Goal: Task Accomplishment & Management: Manage account settings

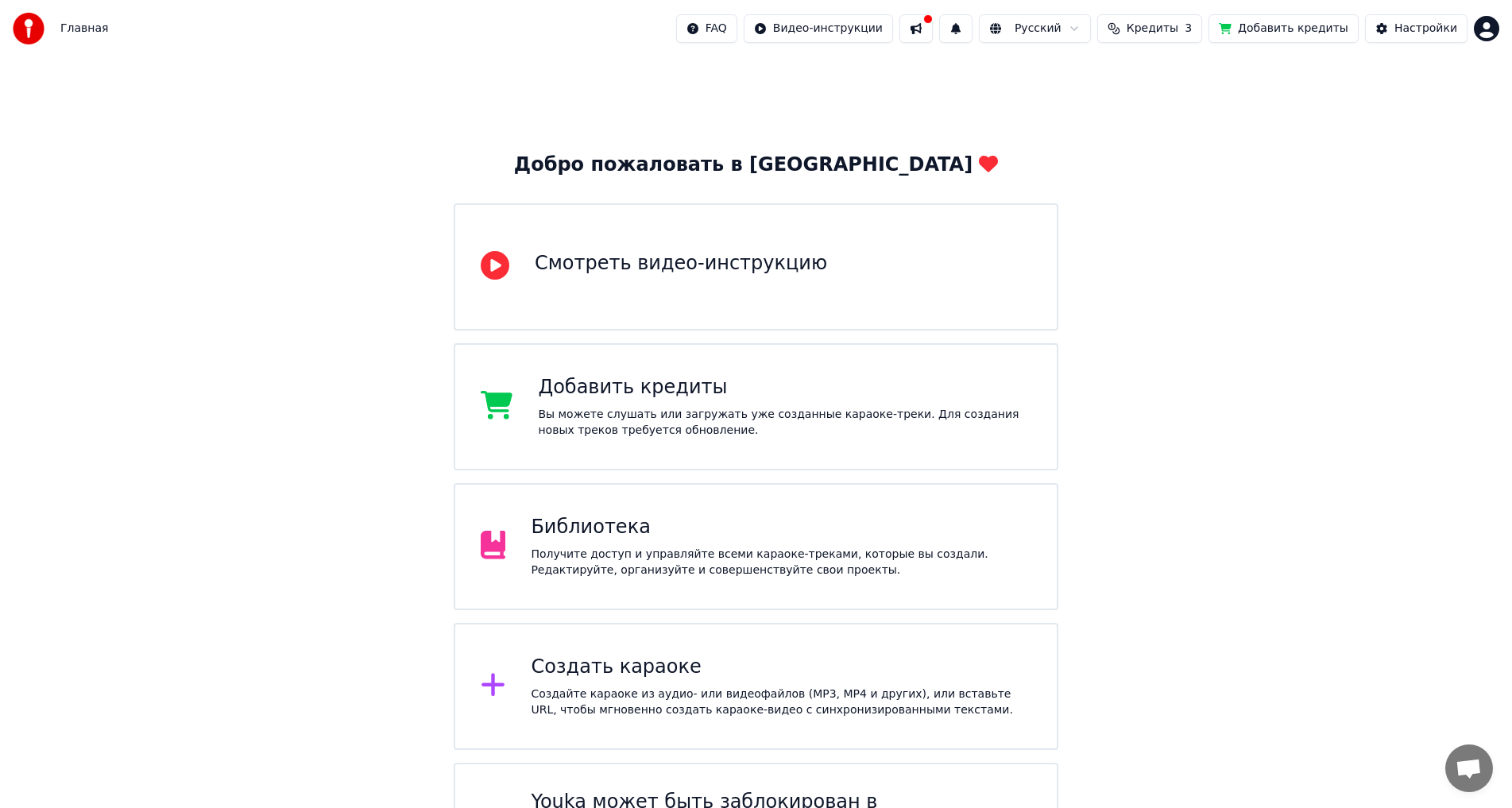
click at [933, 30] on button at bounding box center [916, 28] width 34 height 29
click at [1337, 250] on div "Добро пожаловать в Youka Смотреть видео-инструкцию Добавить кредиты Вы можете с…" at bounding box center [756, 482] width 1512 height 849
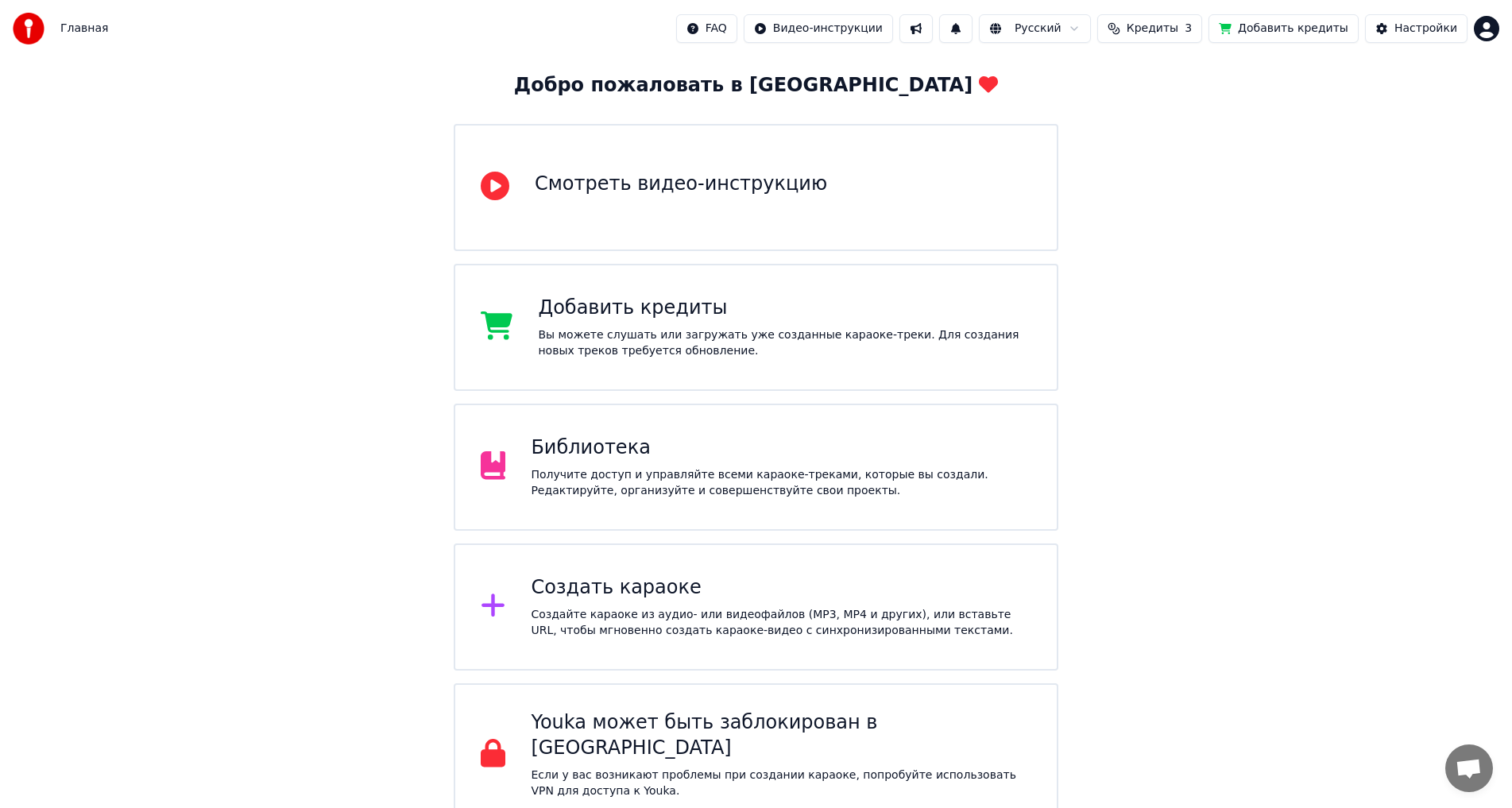
click at [814, 470] on div "Получите доступ и управляйте всеми караоке-треками, которые вы создали. Редакти…" at bounding box center [781, 483] width 501 height 32
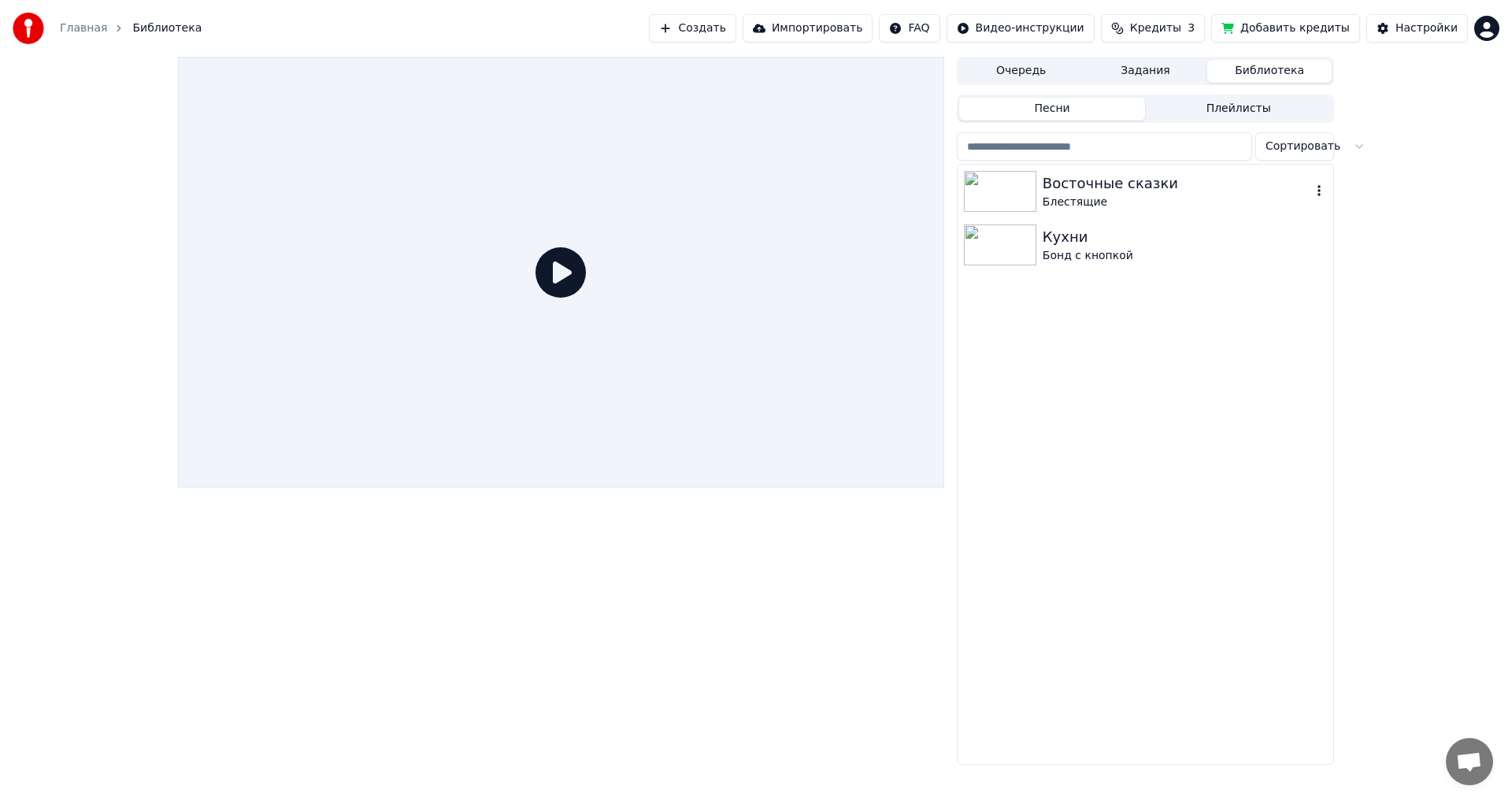
click at [1130, 203] on div "Блестящие" at bounding box center [1177, 202] width 269 height 15
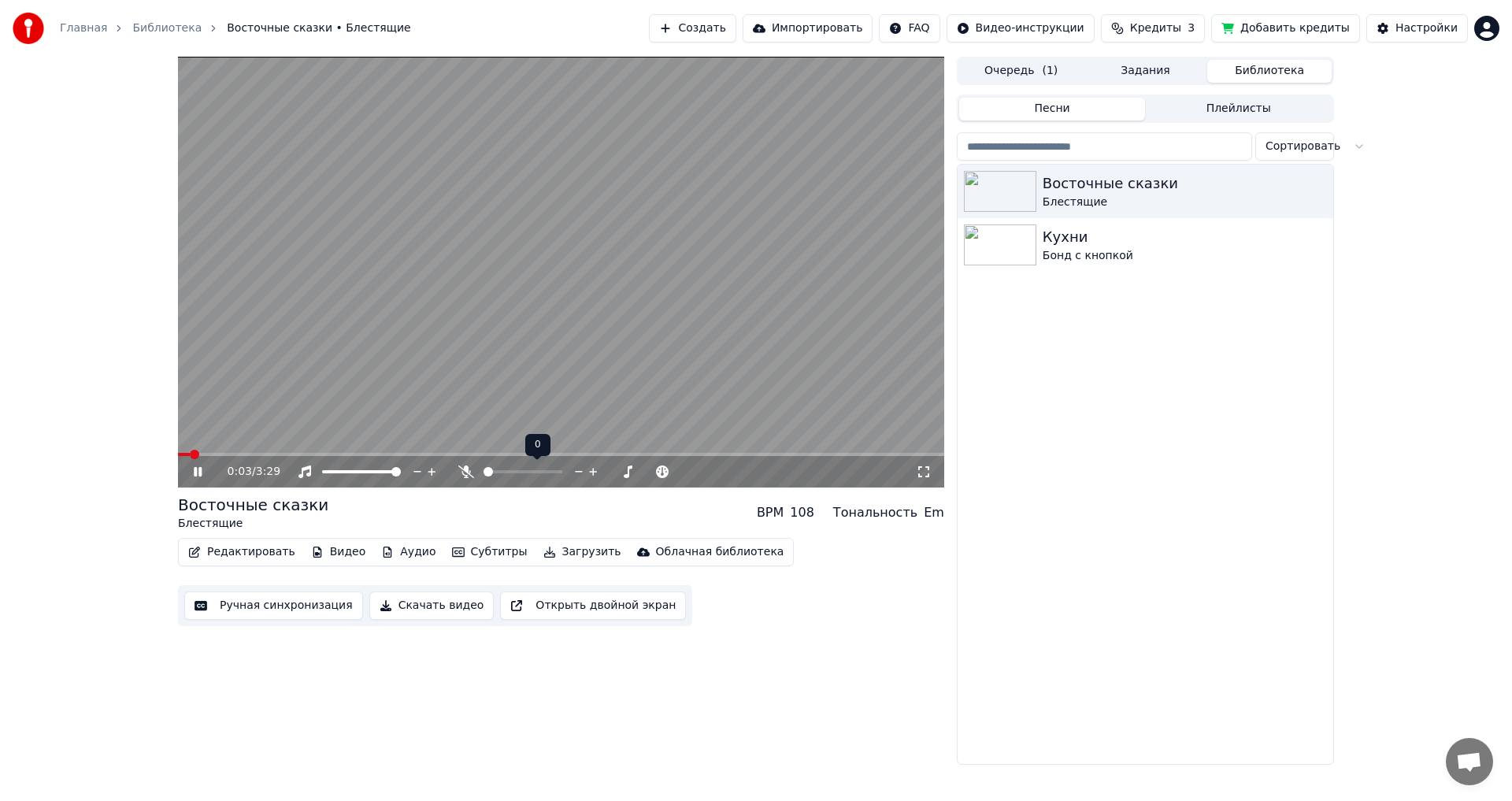
drag, startPoint x: 480, startPoint y: 472, endPoint x: 539, endPoint y: 478, distance: 59.3
click at [539, 478] on div at bounding box center [538, 471] width 127 height 15
click at [483, 474] on span at bounding box center [522, 472] width 79 height 3
click at [597, 477] on span at bounding box center [592, 472] width 10 height 10
drag, startPoint x: 590, startPoint y: 478, endPoint x: 558, endPoint y: 481, distance: 32.1
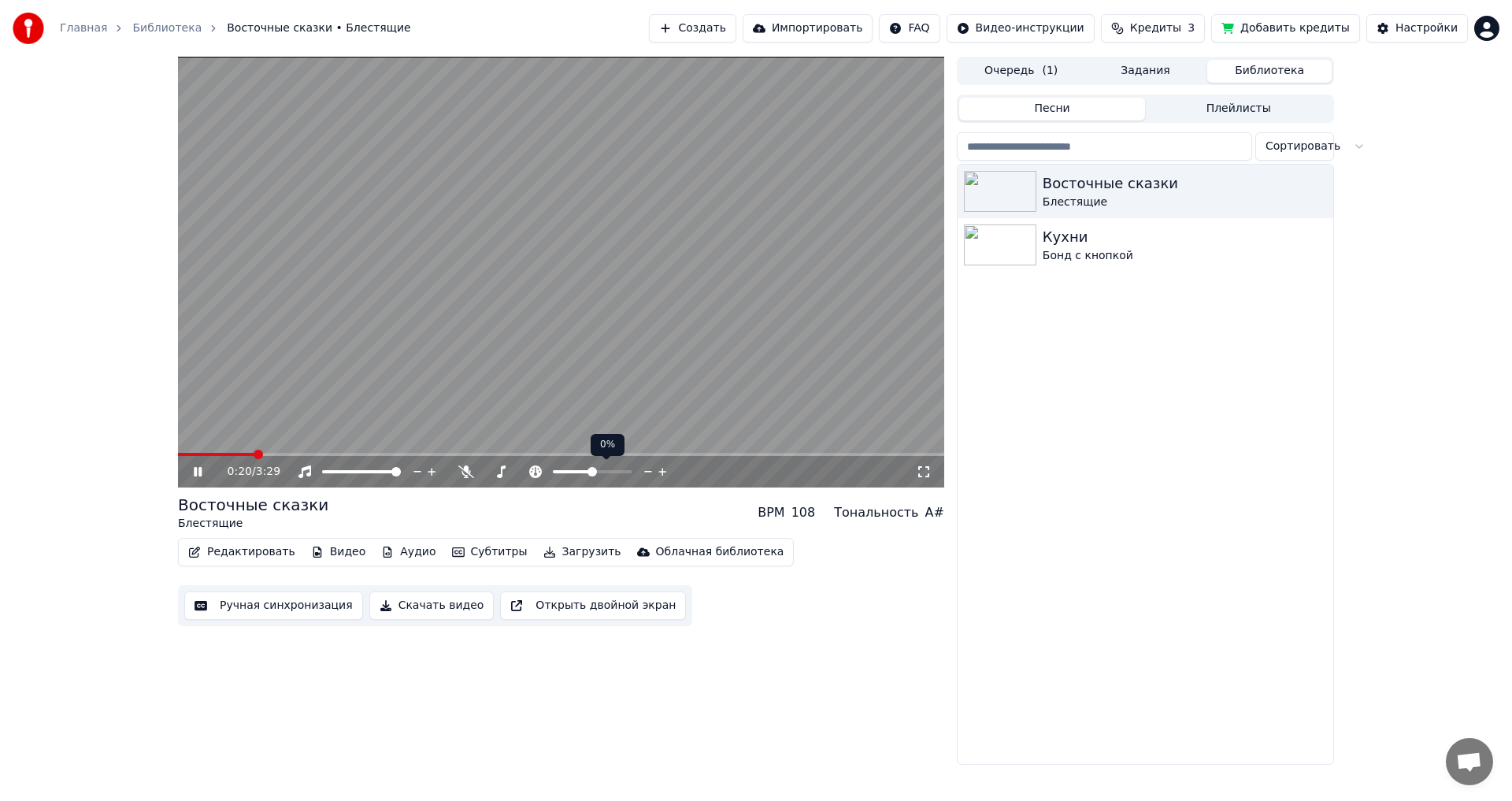
click at [587, 472] on span at bounding box center [592, 472] width 10 height 10
click at [550, 470] on div at bounding box center [572, 471] width 127 height 15
click at [551, 471] on span at bounding box center [534, 472] width 33 height 3
click at [555, 471] on span at bounding box center [558, 472] width 10 height 10
click at [562, 476] on span at bounding box center [558, 472] width 10 height 10
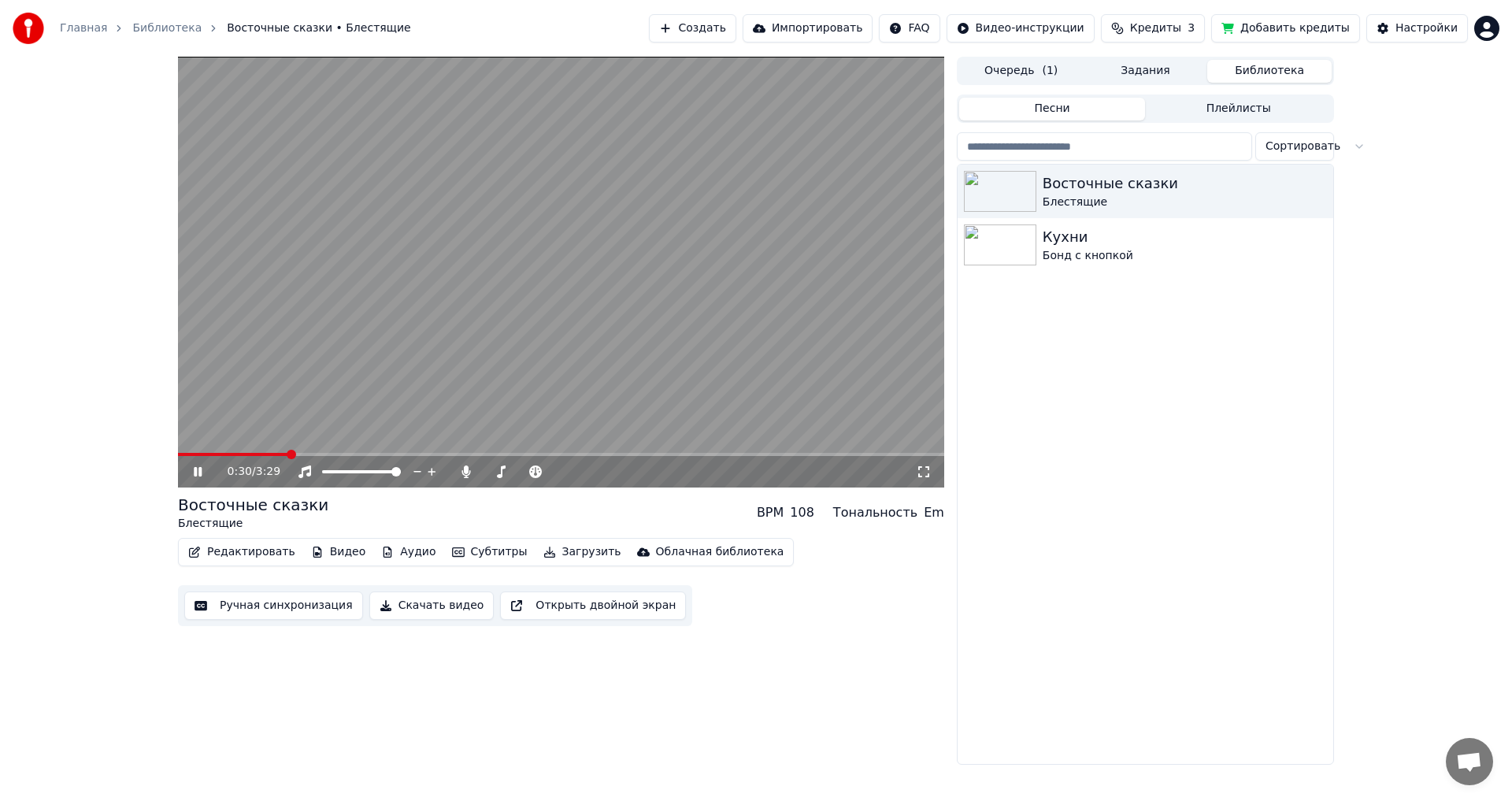
click at [225, 548] on button "Редактировать" at bounding box center [241, 552] width 119 height 22
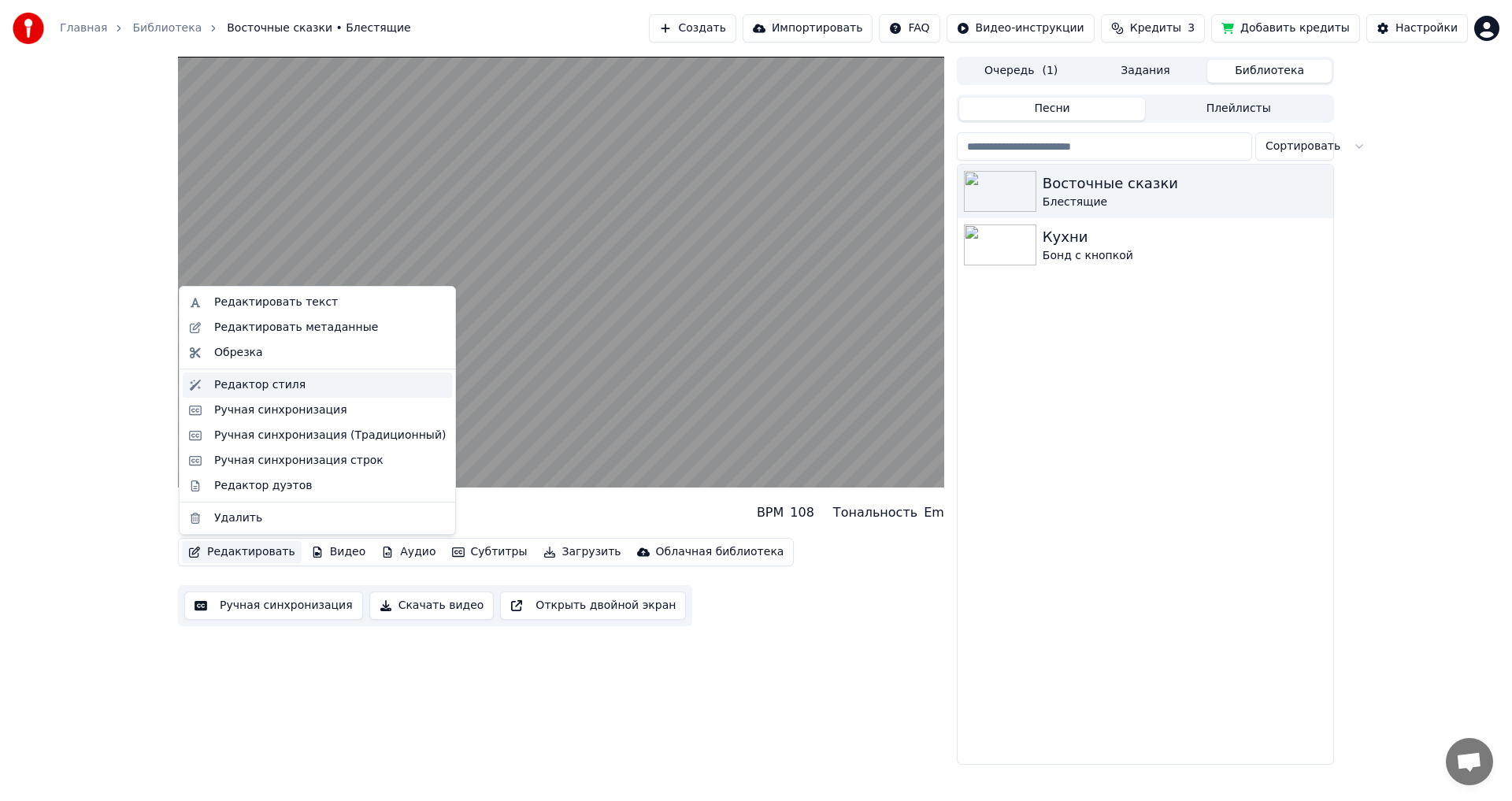
click at [276, 389] on div "Редактор стиля" at bounding box center [260, 384] width 91 height 15
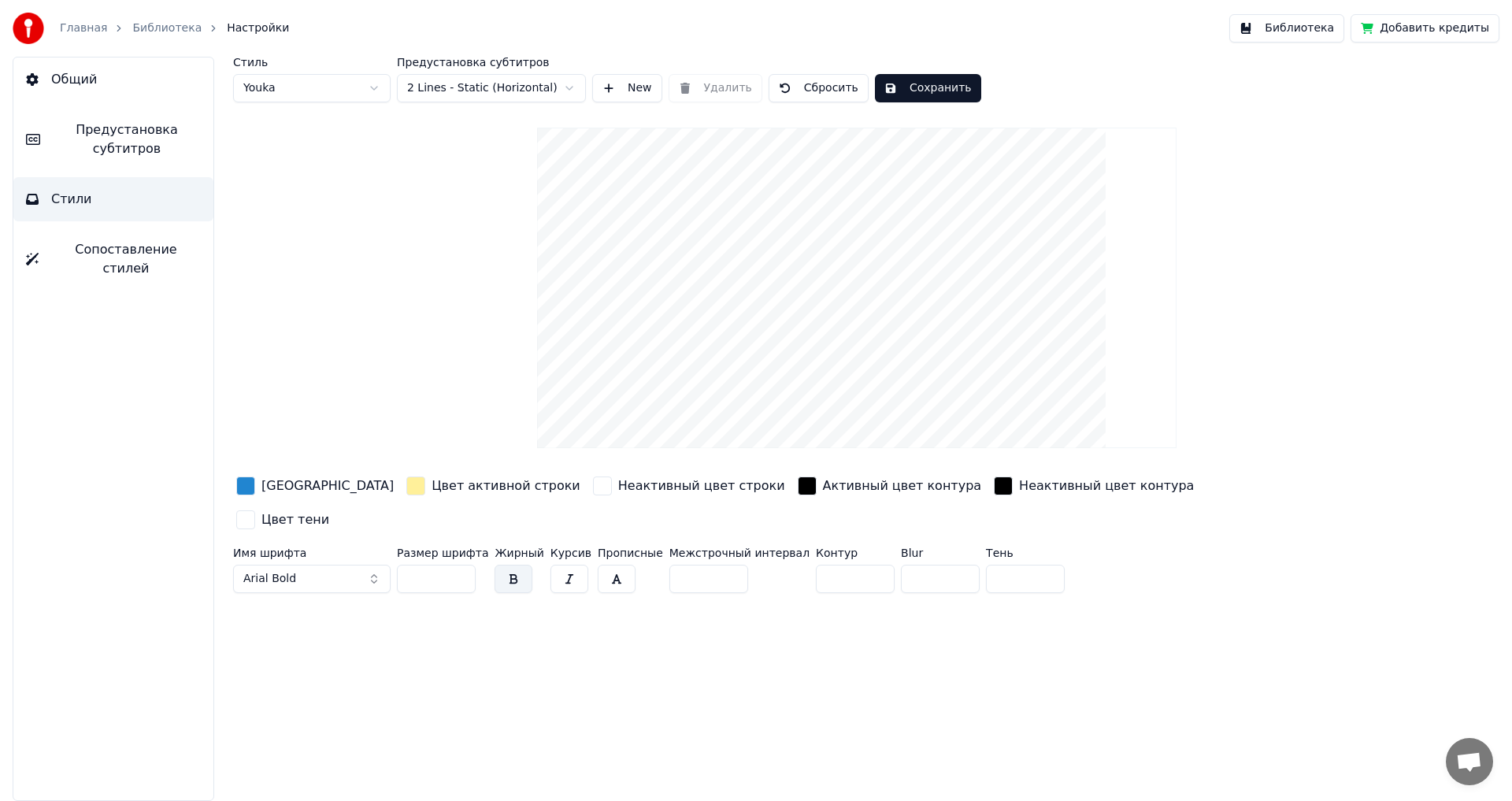
click at [97, 77] on button "Общий" at bounding box center [113, 80] width 200 height 44
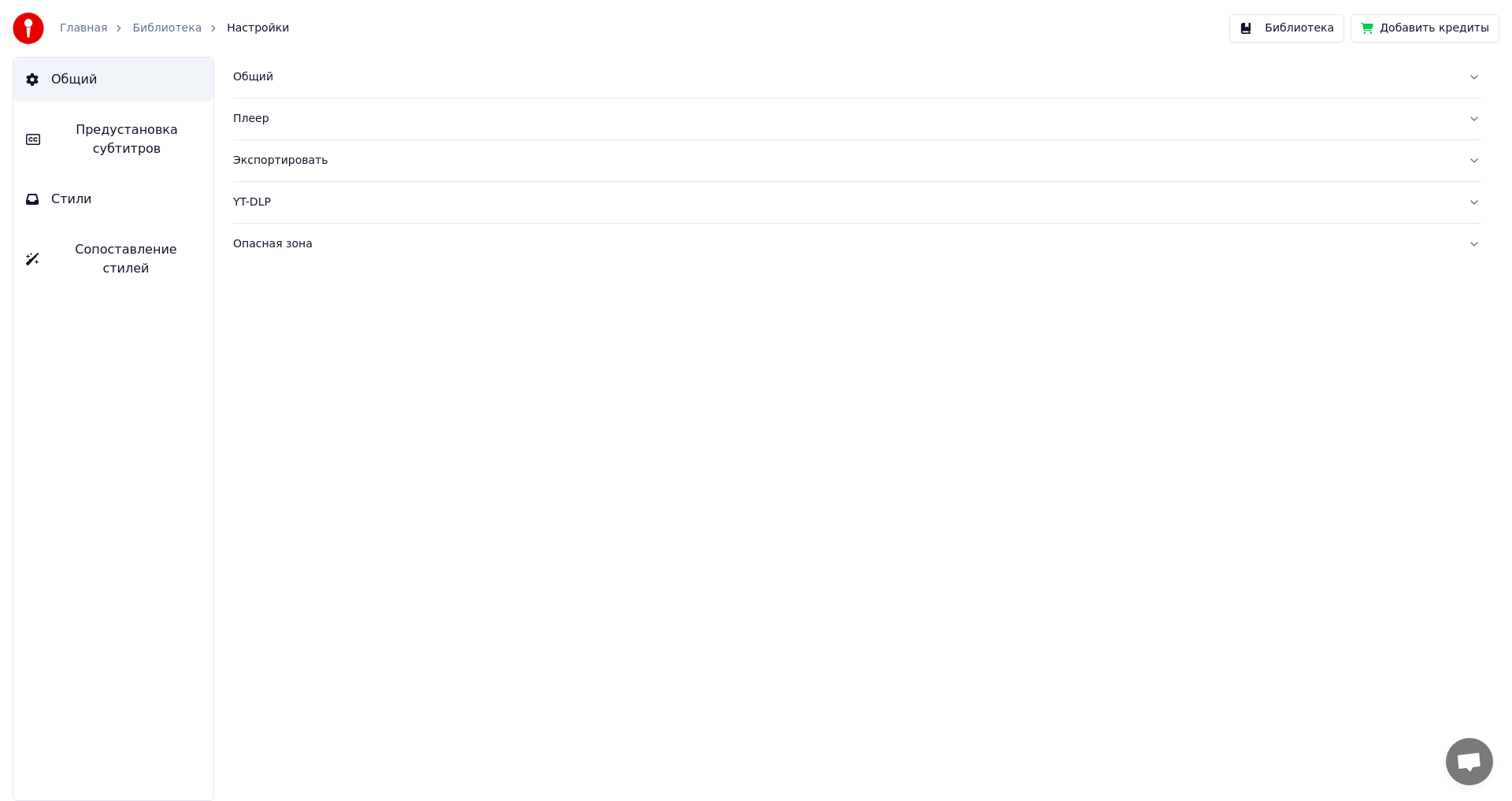
click at [292, 73] on div "Общий" at bounding box center [844, 76] width 1222 height 15
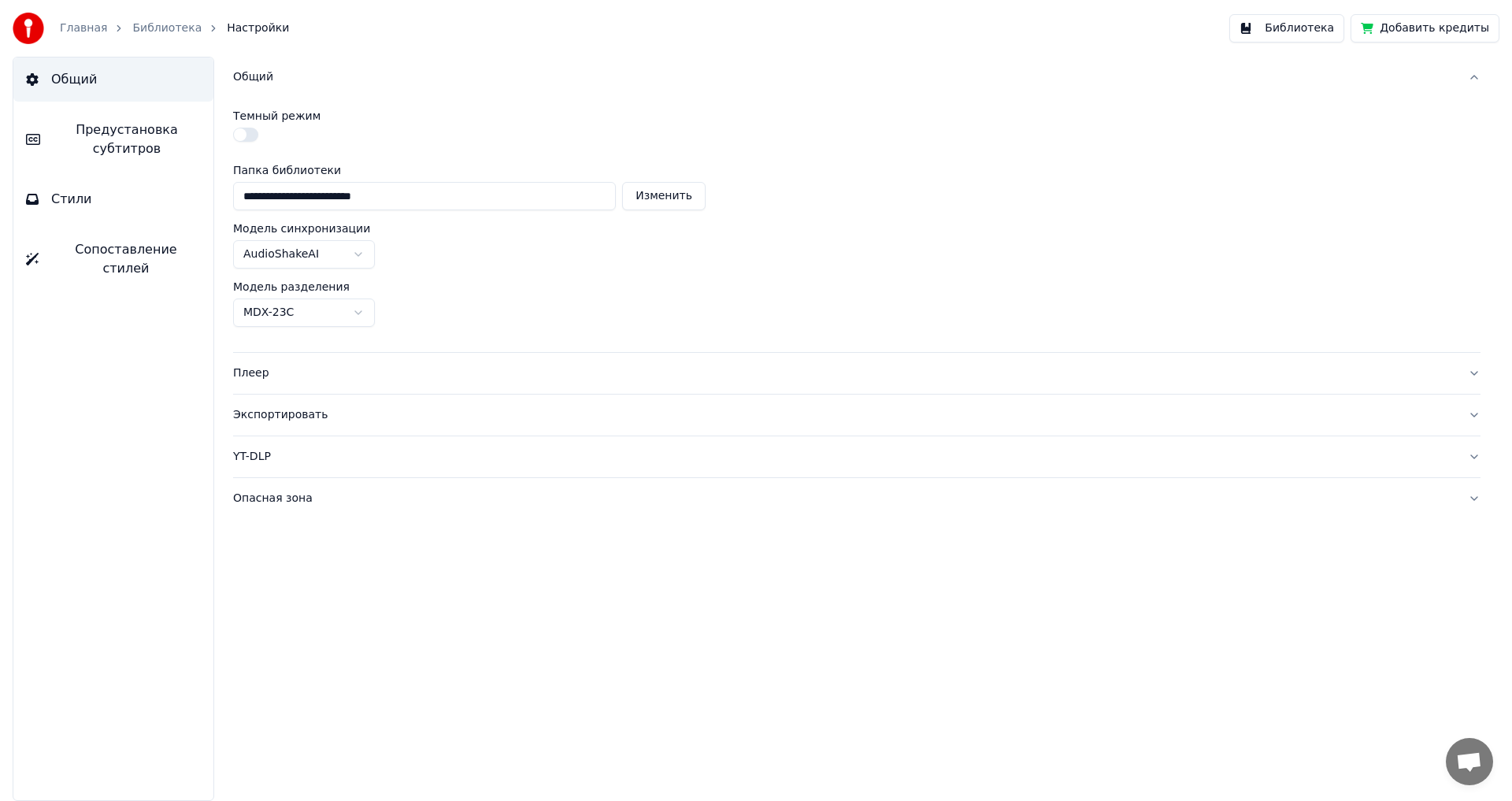
click at [119, 133] on span "Предустановка субтитров" at bounding box center [127, 139] width 148 height 38
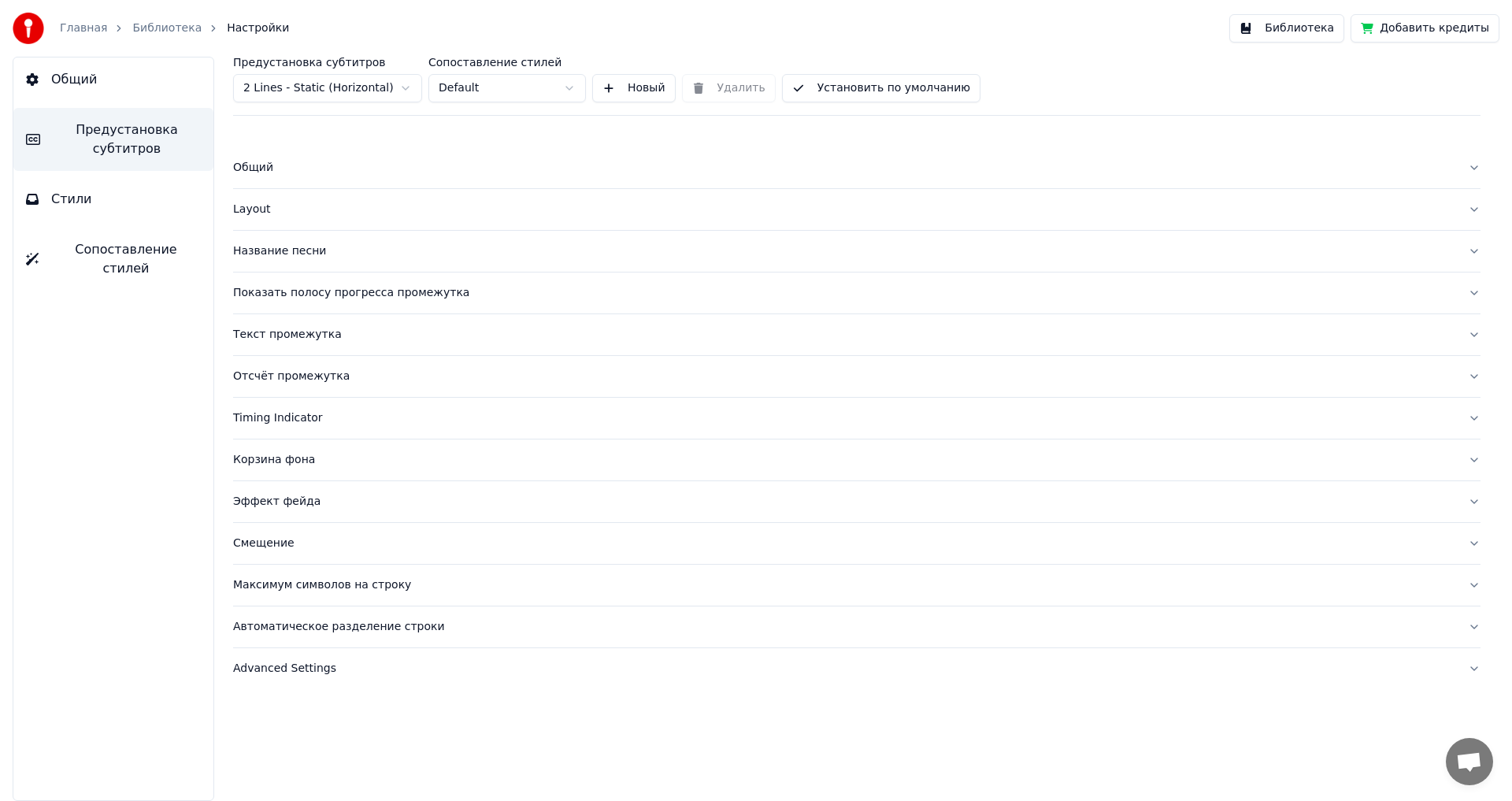
click at [135, 186] on button "Стили" at bounding box center [113, 199] width 200 height 44
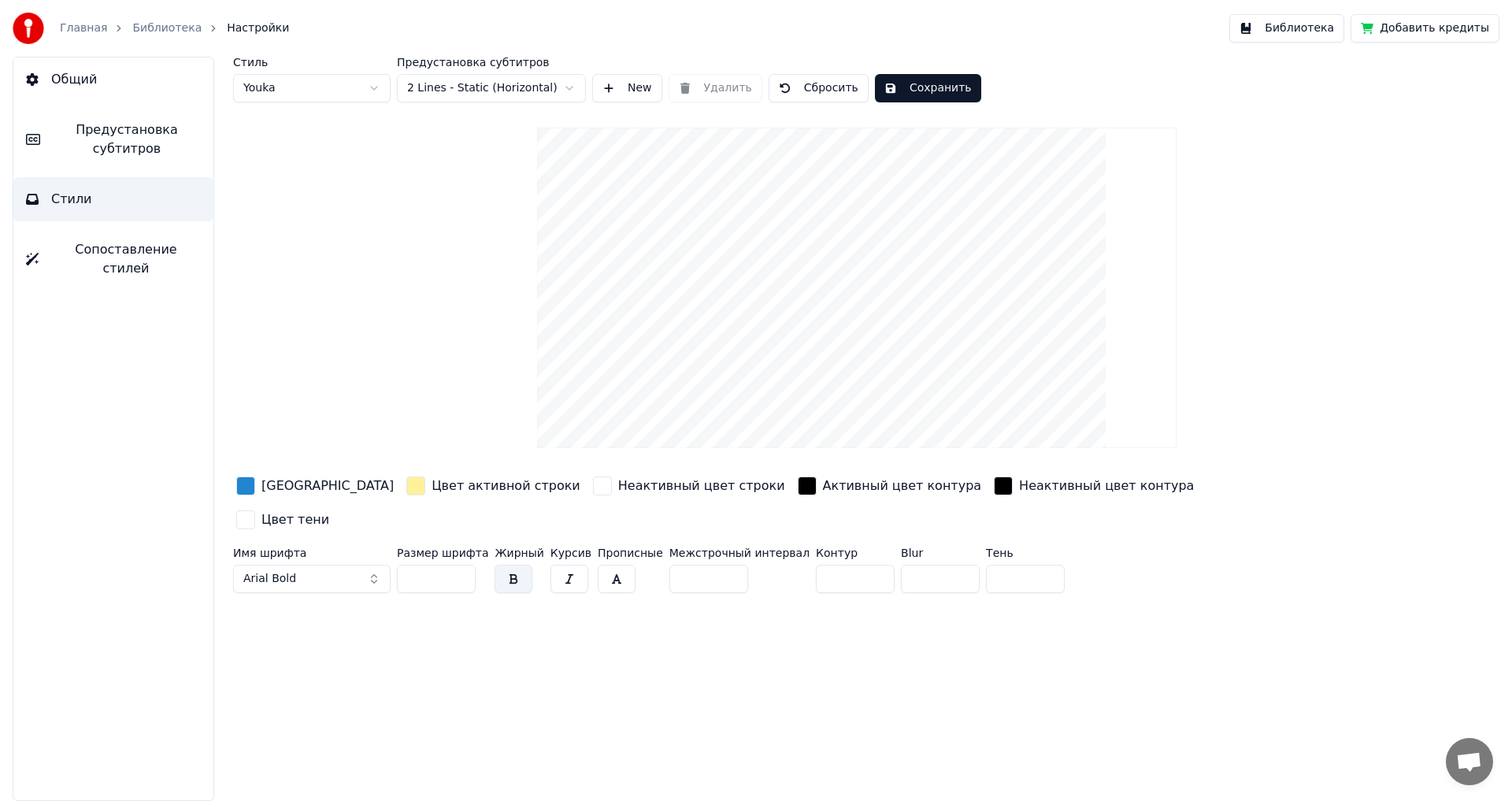
click at [122, 246] on span "Сопоставление стилей" at bounding box center [126, 259] width 149 height 38
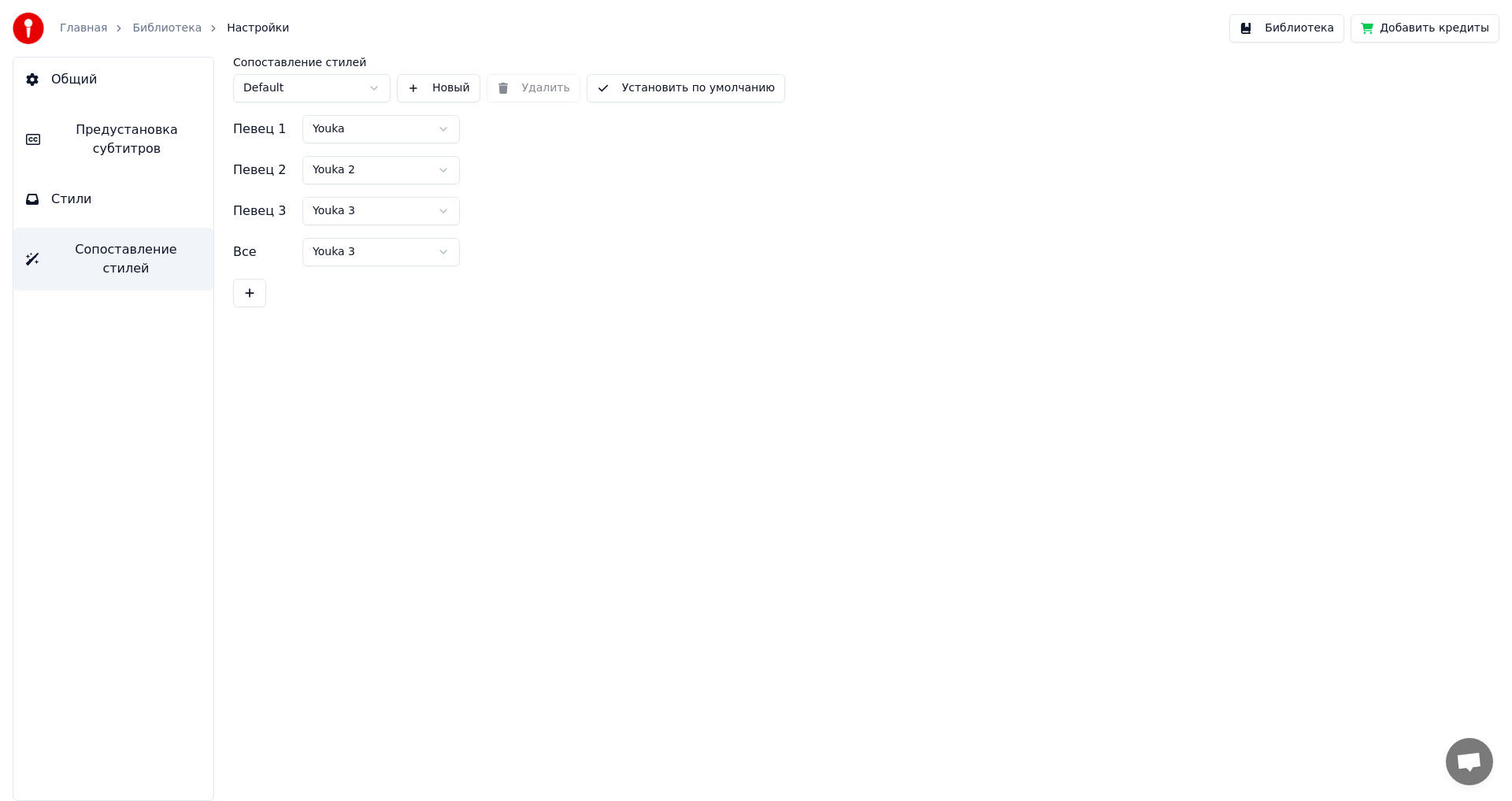
click at [86, 29] on link "Главная" at bounding box center [84, 28] width 47 height 15
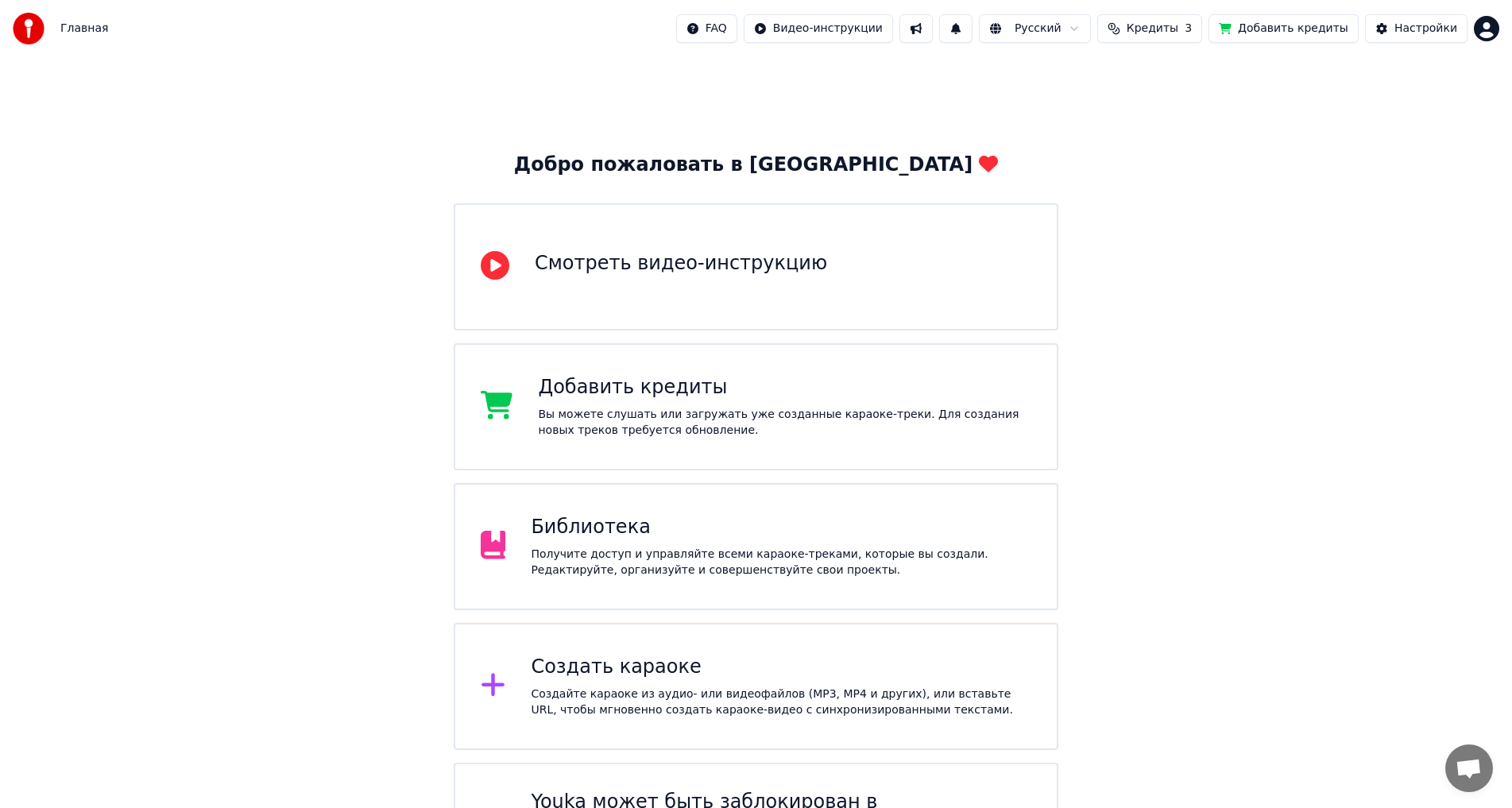
click at [615, 538] on div "Библиотека" at bounding box center [781, 527] width 501 height 25
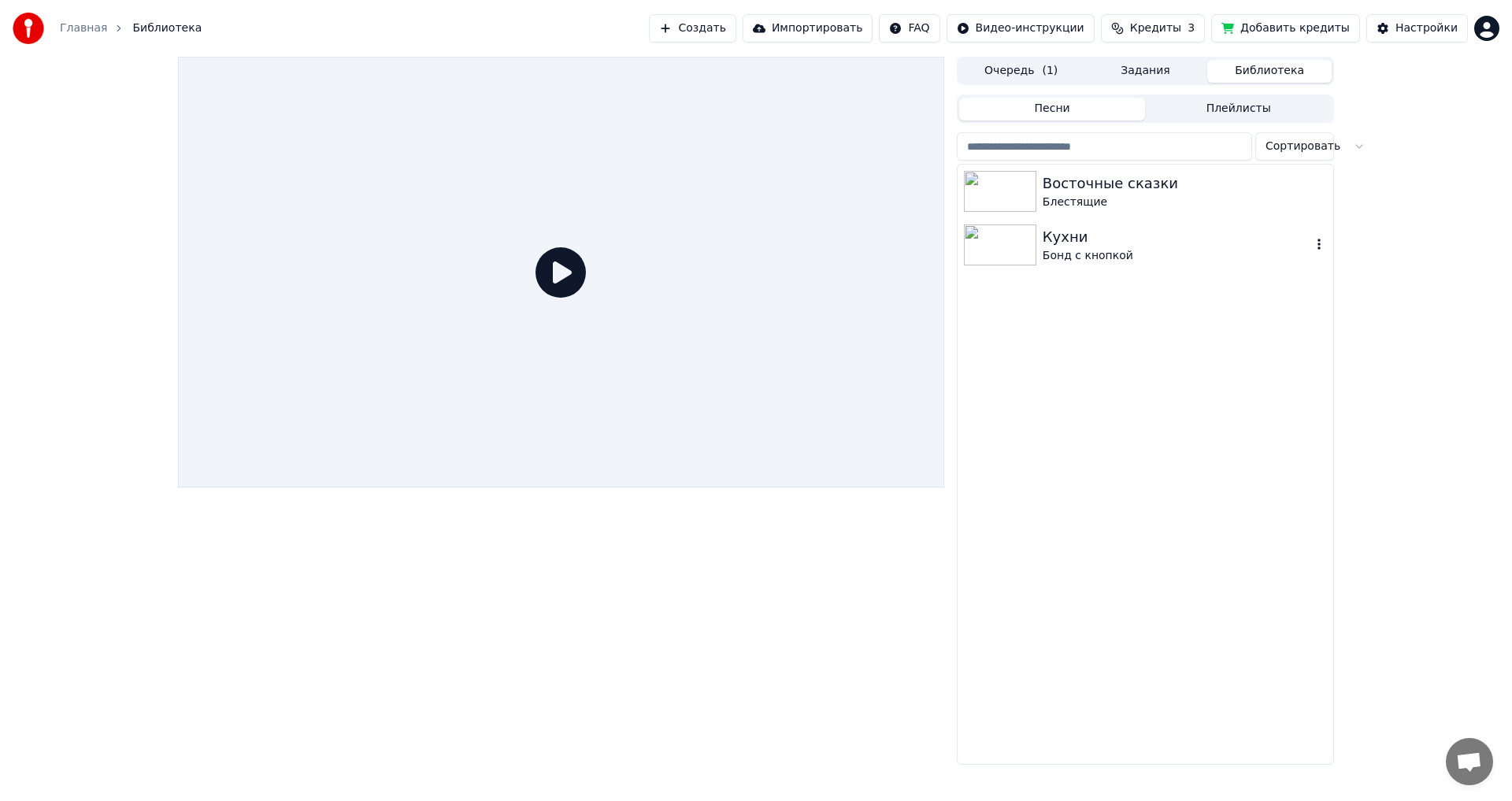
click at [1164, 245] on div "Кухни" at bounding box center [1177, 236] width 269 height 22
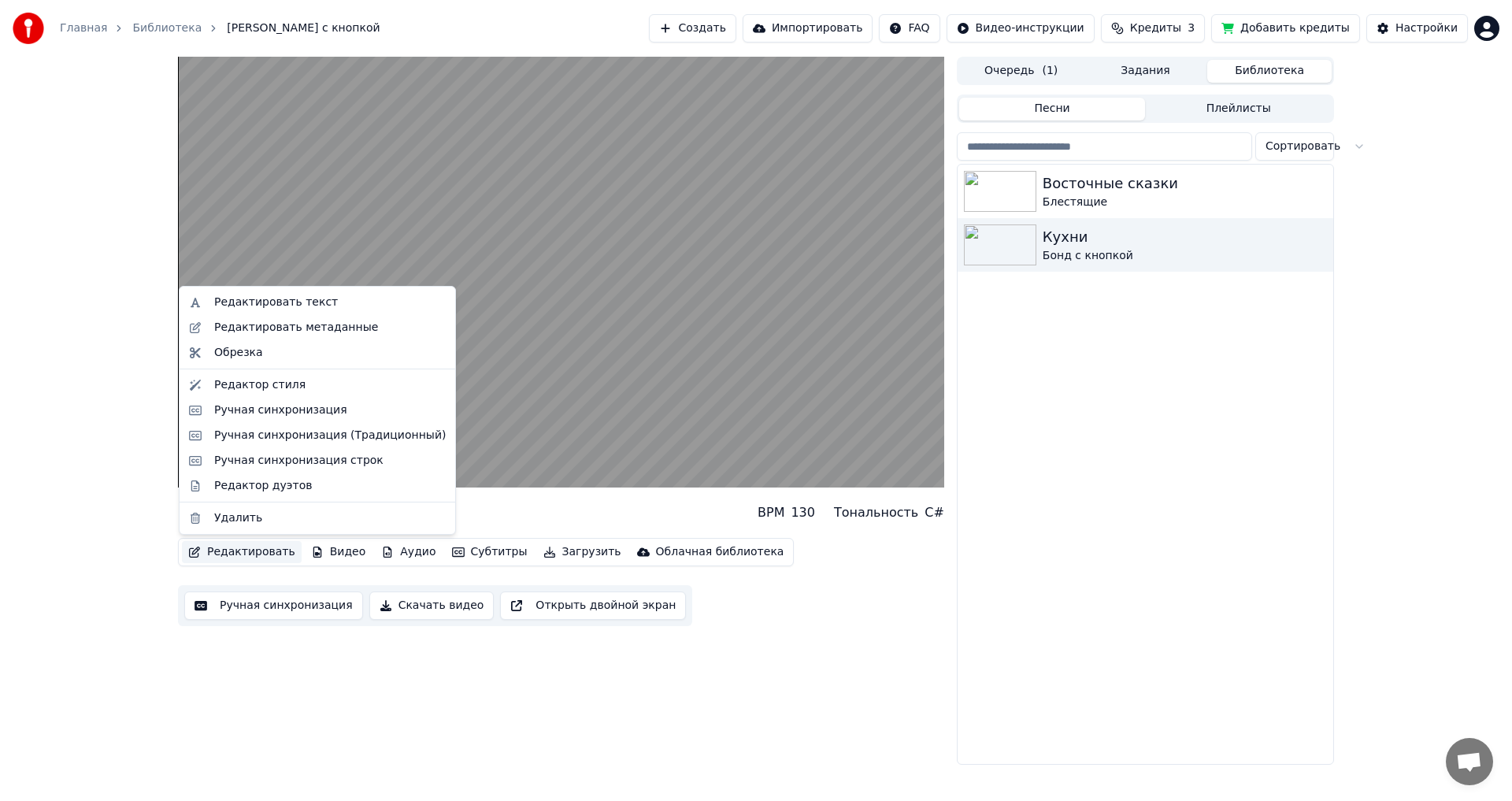
click at [256, 545] on button "Редактировать" at bounding box center [241, 552] width 119 height 22
click at [314, 299] on div "Редактировать текст" at bounding box center [276, 302] width 123 height 15
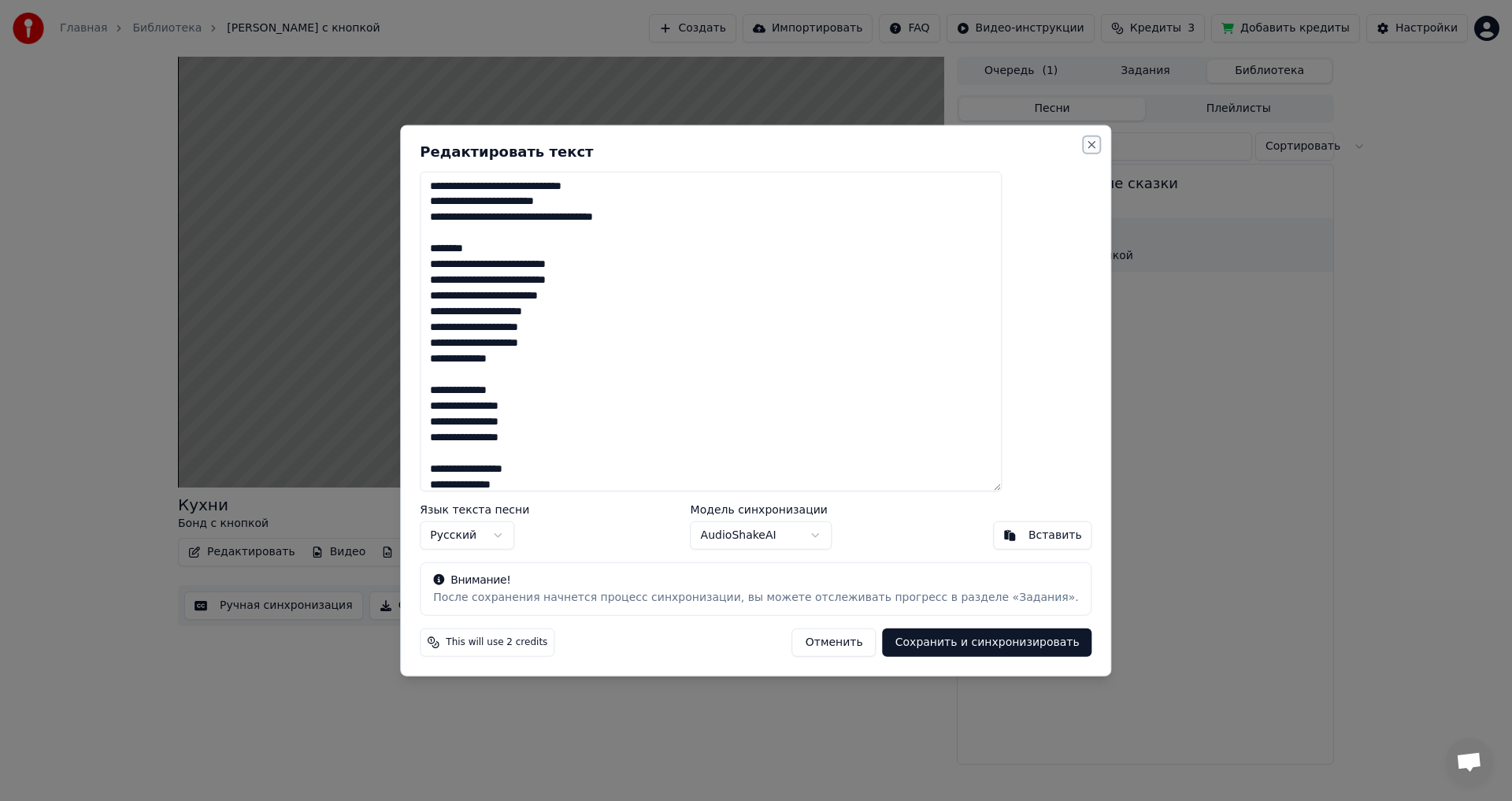
click at [1086, 141] on button "Close" at bounding box center [1092, 145] width 13 height 13
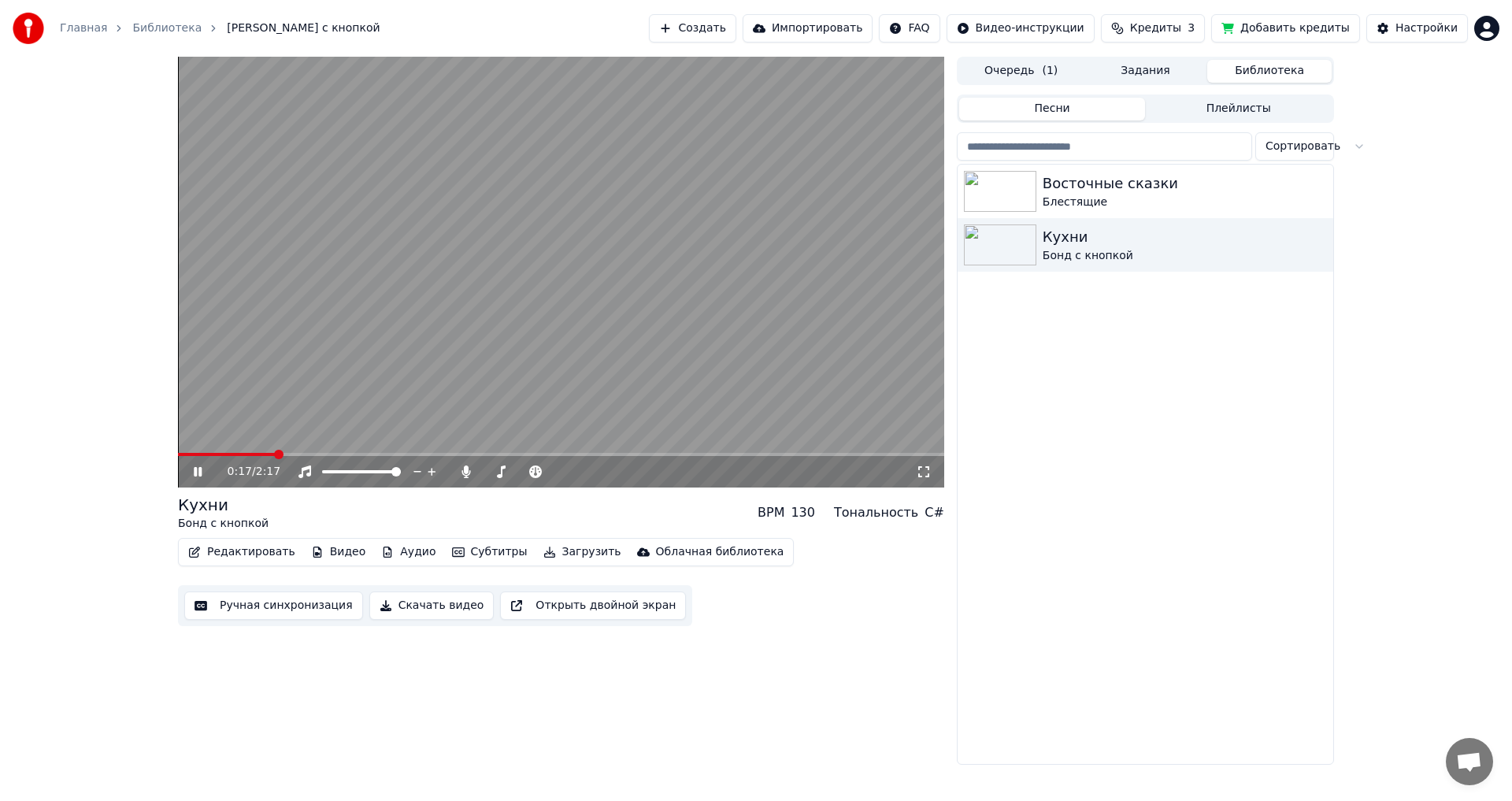
click at [626, 266] on video at bounding box center [560, 272] width 766 height 431
click at [376, 373] on video at bounding box center [560, 272] width 766 height 431
click at [581, 323] on video at bounding box center [560, 272] width 766 height 431
click at [464, 551] on button "Субтитры" at bounding box center [490, 552] width 89 height 22
click at [243, 558] on button "Редактировать" at bounding box center [241, 552] width 119 height 22
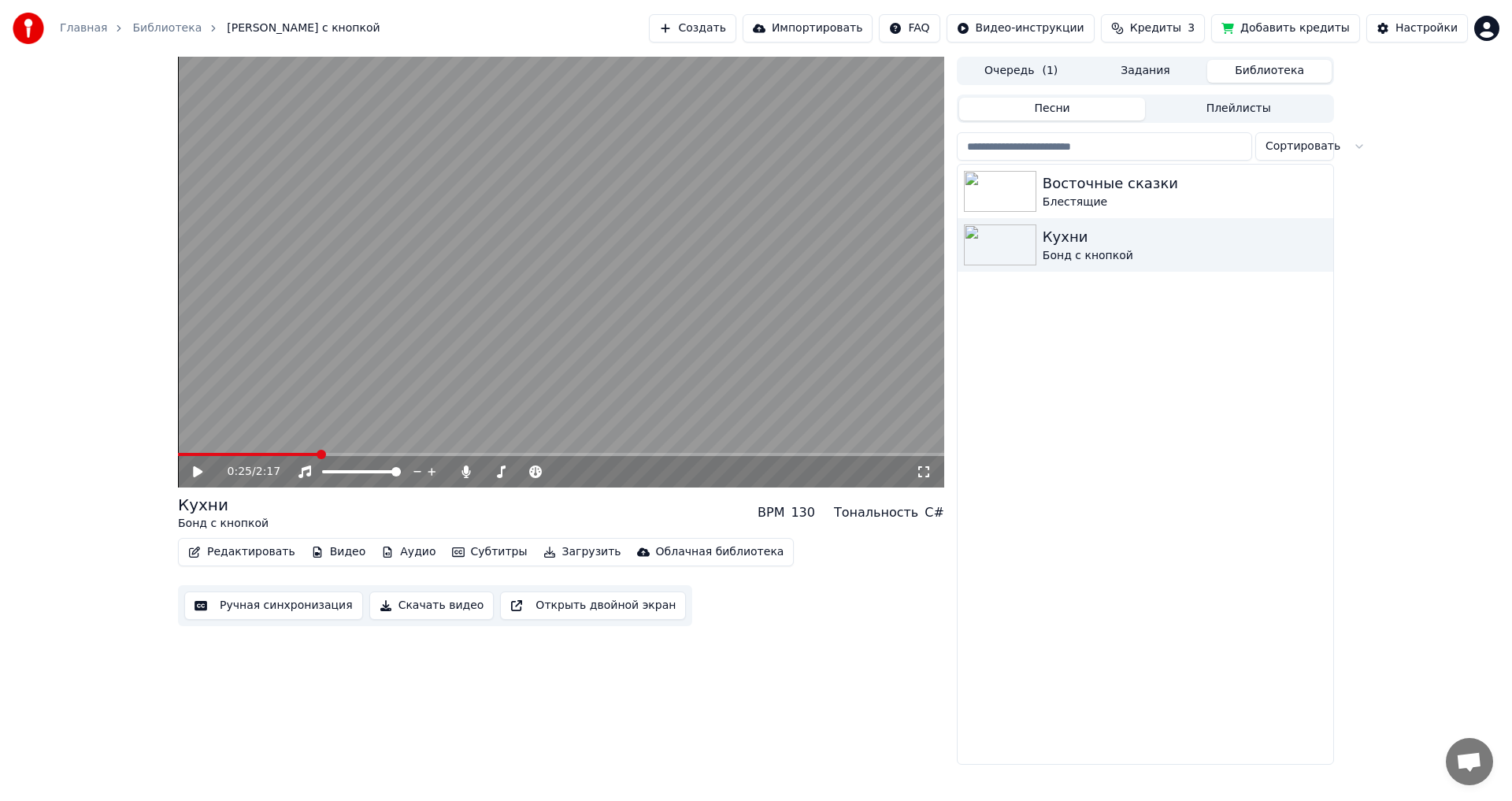
click at [257, 551] on button "Редактировать" at bounding box center [241, 552] width 119 height 22
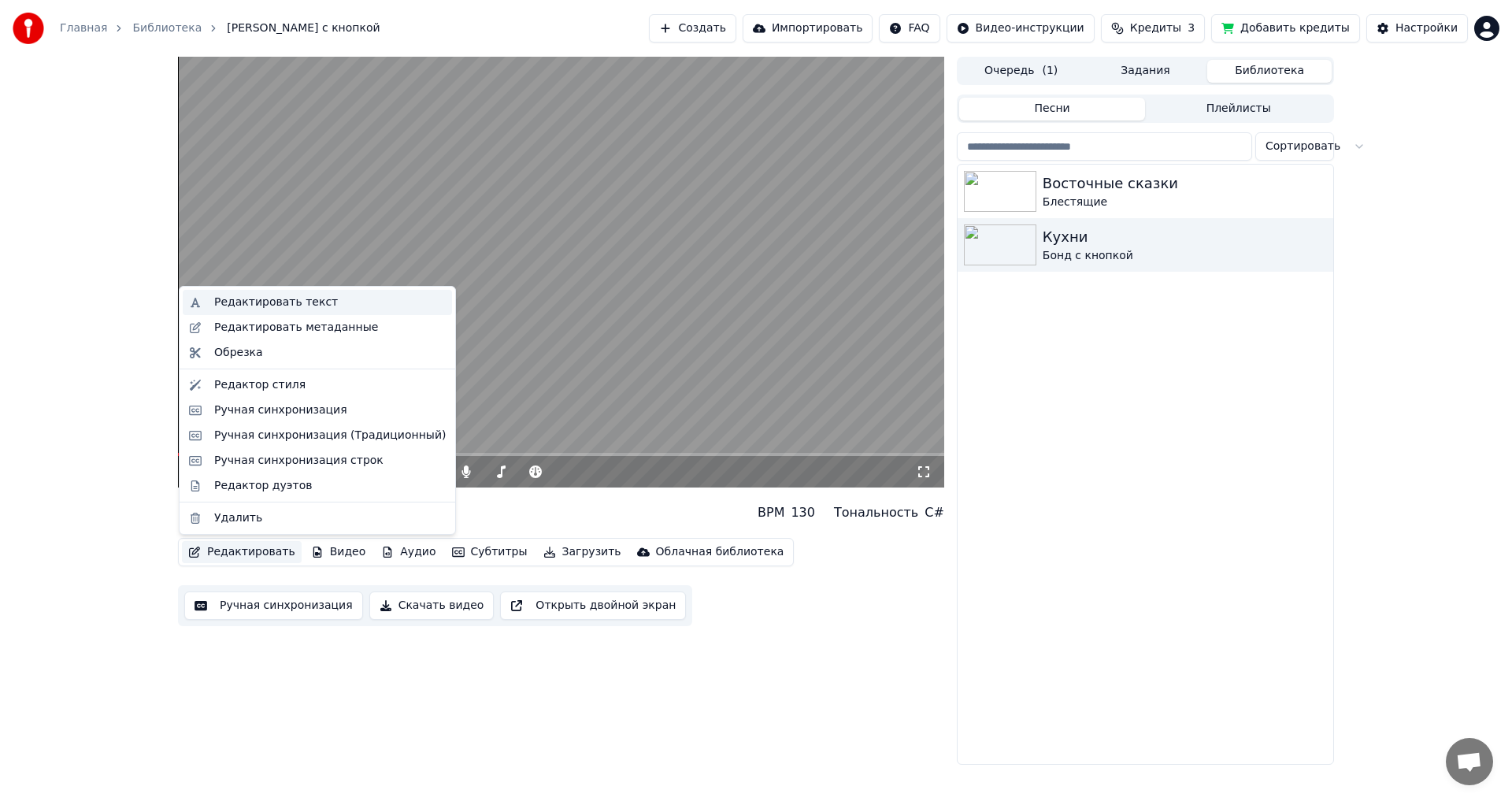
click at [323, 302] on div "Редактировать текст" at bounding box center [330, 302] width 231 height 15
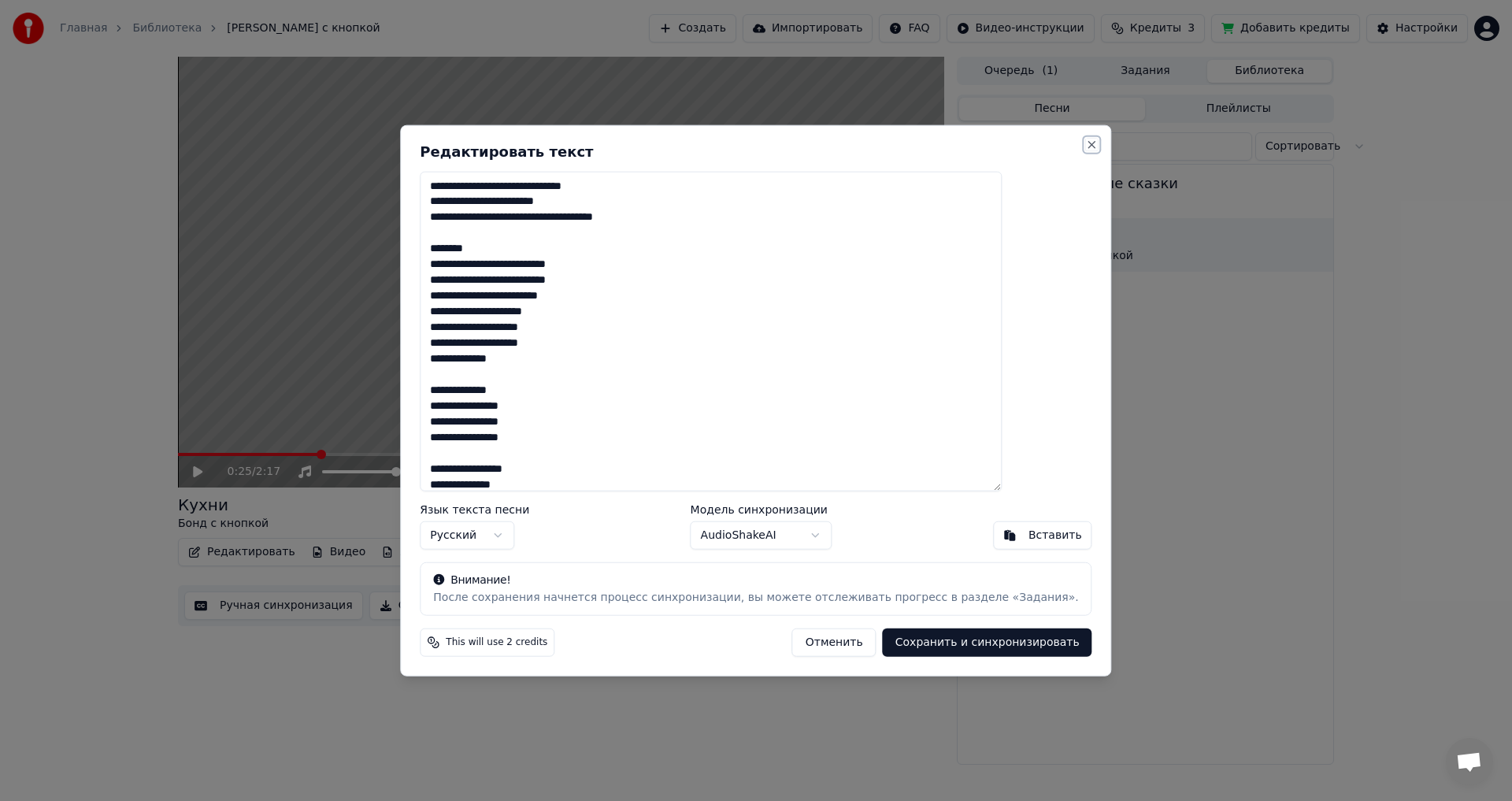
click at [1086, 143] on button "Close" at bounding box center [1092, 145] width 13 height 13
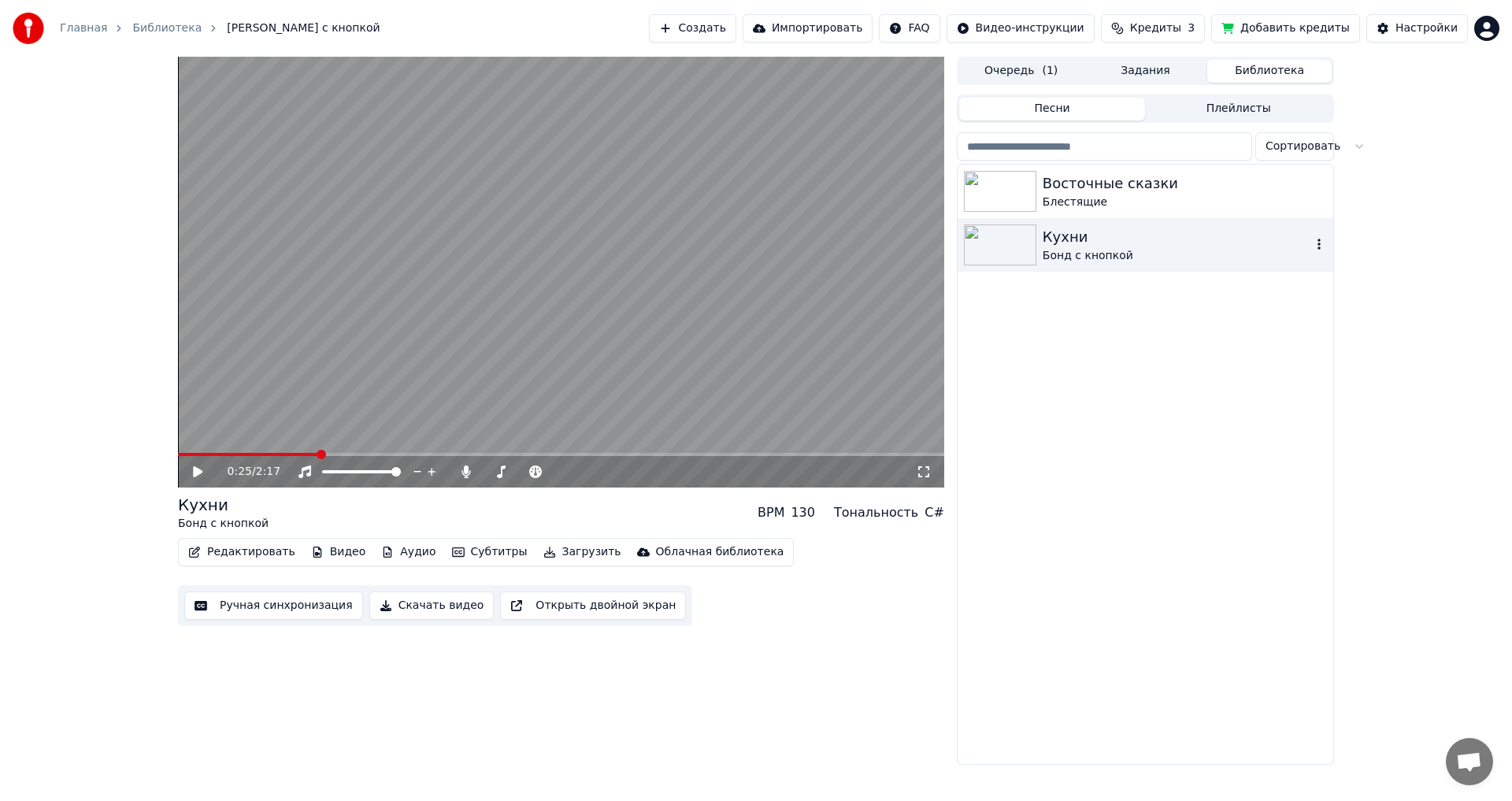
click at [1138, 240] on div "Кухни" at bounding box center [1177, 236] width 269 height 22
click at [1324, 246] on icon "button" at bounding box center [1318, 245] width 15 height 13
click at [1344, 352] on div "Информация для отладки" at bounding box center [1329, 349] width 190 height 25
click at [1323, 247] on icon "button" at bounding box center [1318, 245] width 15 height 13
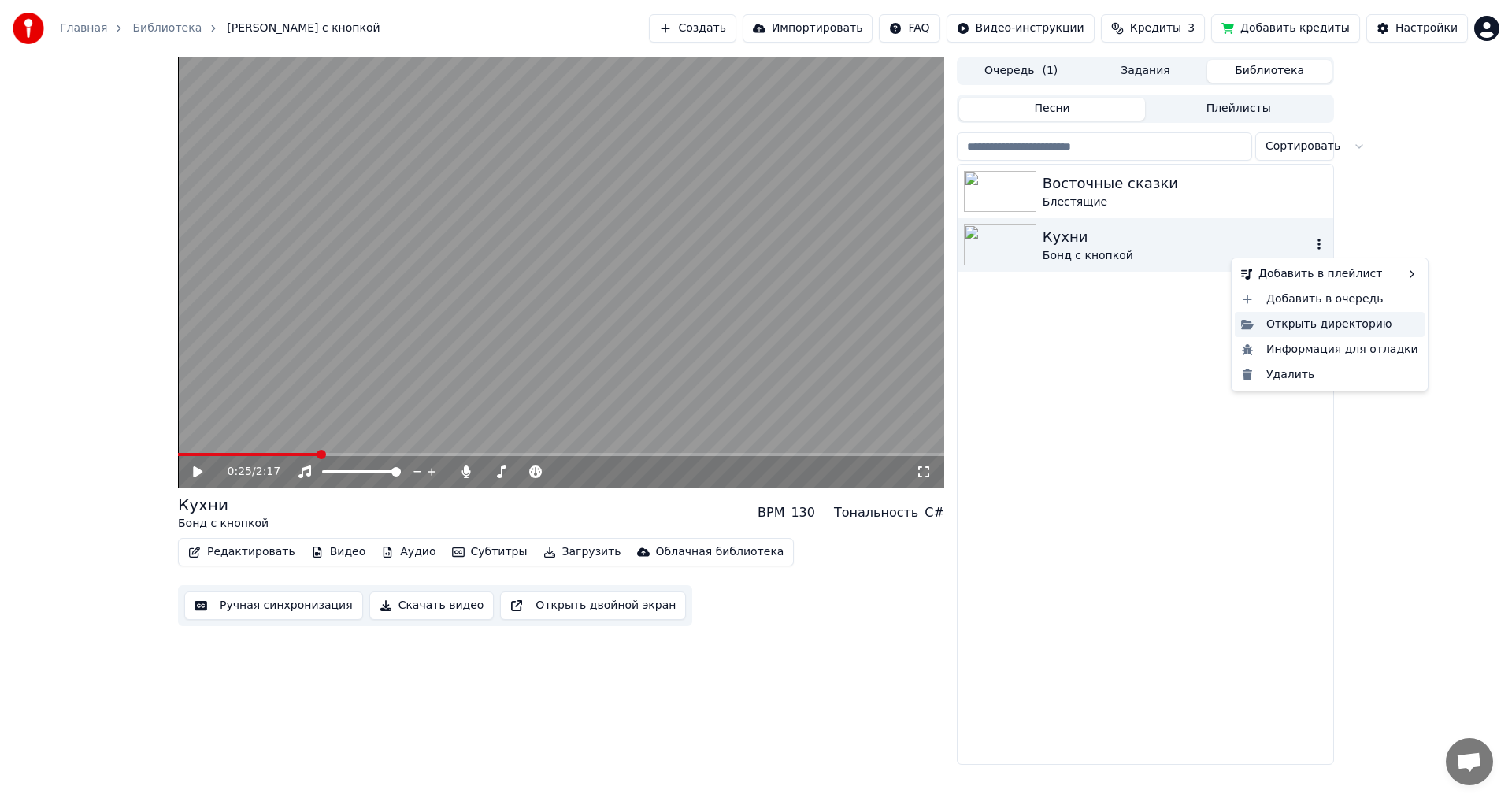
click at [1337, 322] on div "Открыть директорию" at bounding box center [1329, 324] width 190 height 25
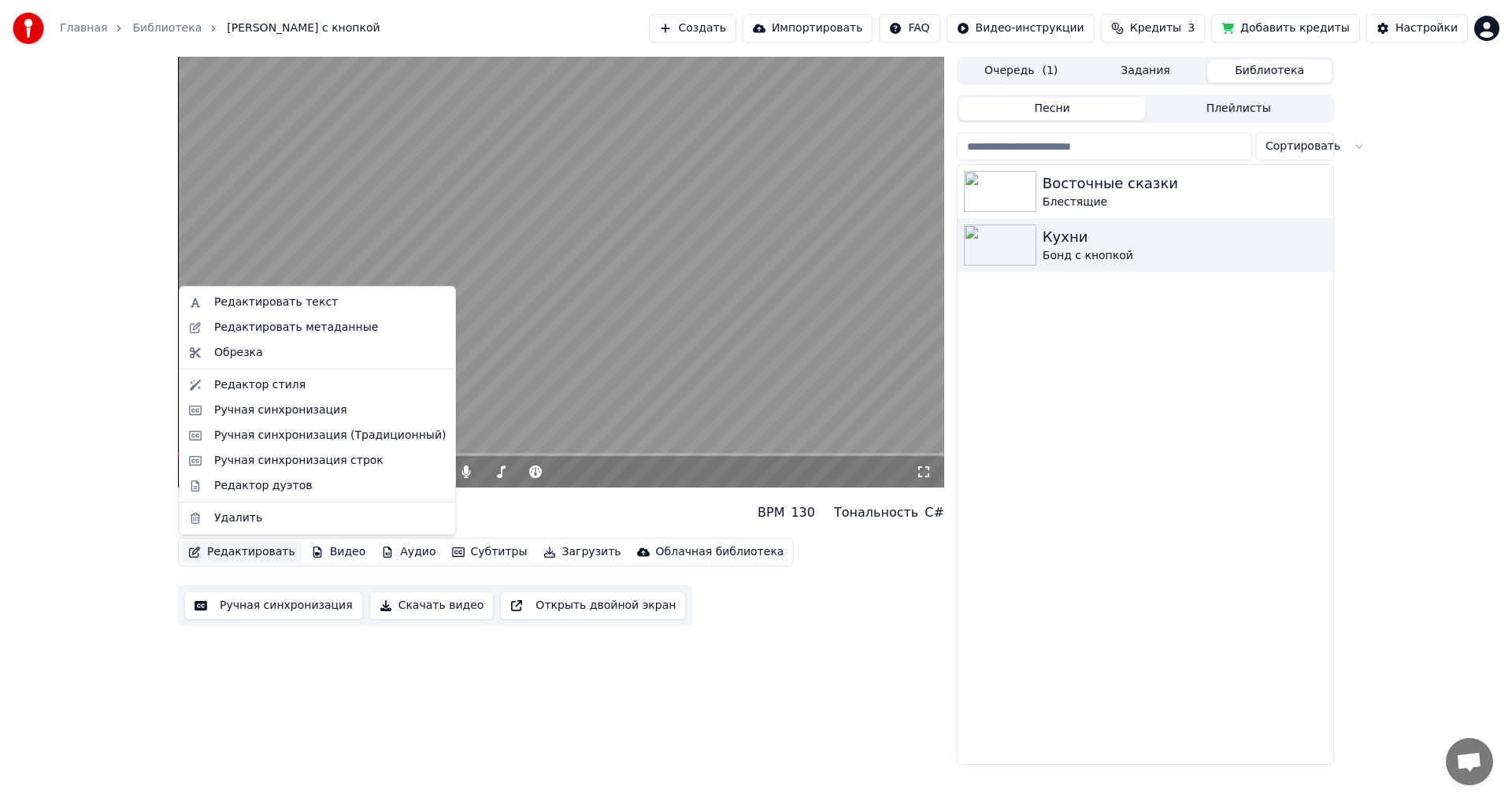
click at [247, 552] on button "Редактировать" at bounding box center [241, 552] width 119 height 22
click at [266, 333] on div "Редактировать метаданные" at bounding box center [296, 327] width 164 height 15
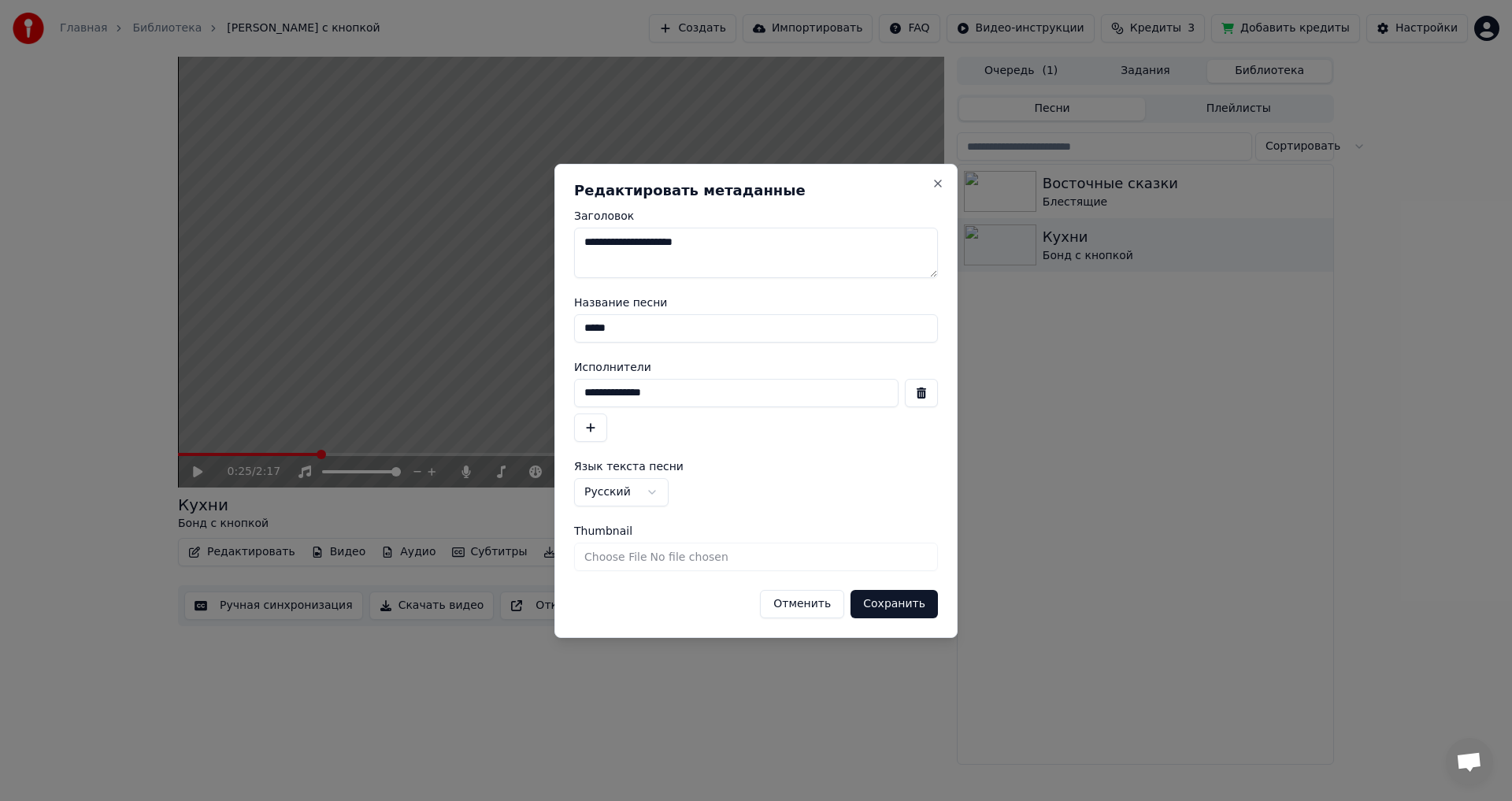
drag, startPoint x: 844, startPoint y: 329, endPoint x: 564, endPoint y: 281, distance: 284.1
click at [564, 281] on div "**********" at bounding box center [756, 401] width 403 height 474
click at [677, 325] on input "*****" at bounding box center [756, 328] width 364 height 28
drag, startPoint x: 703, startPoint y: 327, endPoint x: 461, endPoint y: 318, distance: 242.2
click at [461, 318] on body "**********" at bounding box center [756, 400] width 1512 height 801
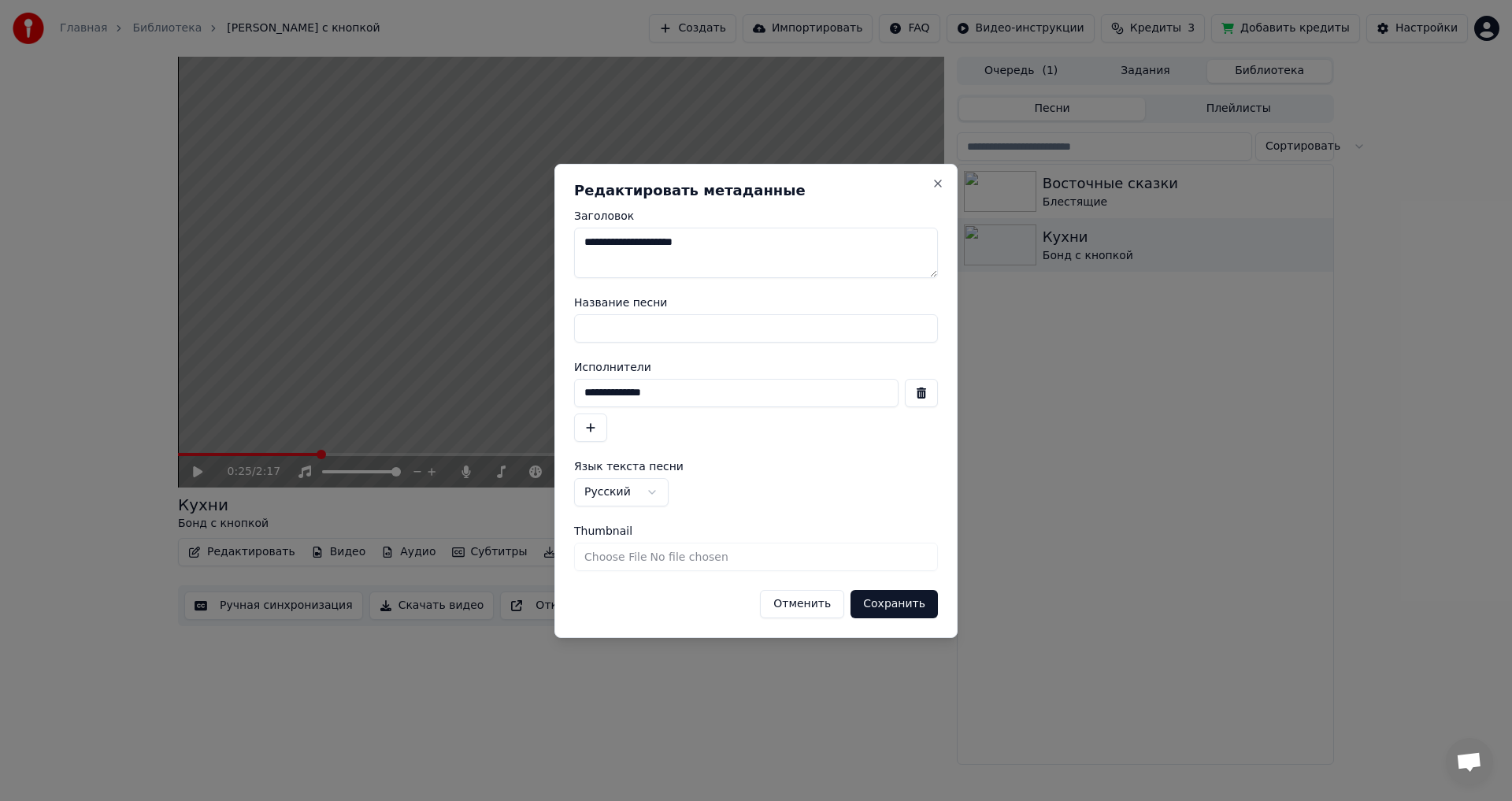
drag, startPoint x: 687, startPoint y: 393, endPoint x: 480, endPoint y: 395, distance: 207.0
click at [480, 395] on body "**********" at bounding box center [756, 400] width 1512 height 801
click at [898, 601] on button "Сохранить" at bounding box center [894, 604] width 88 height 28
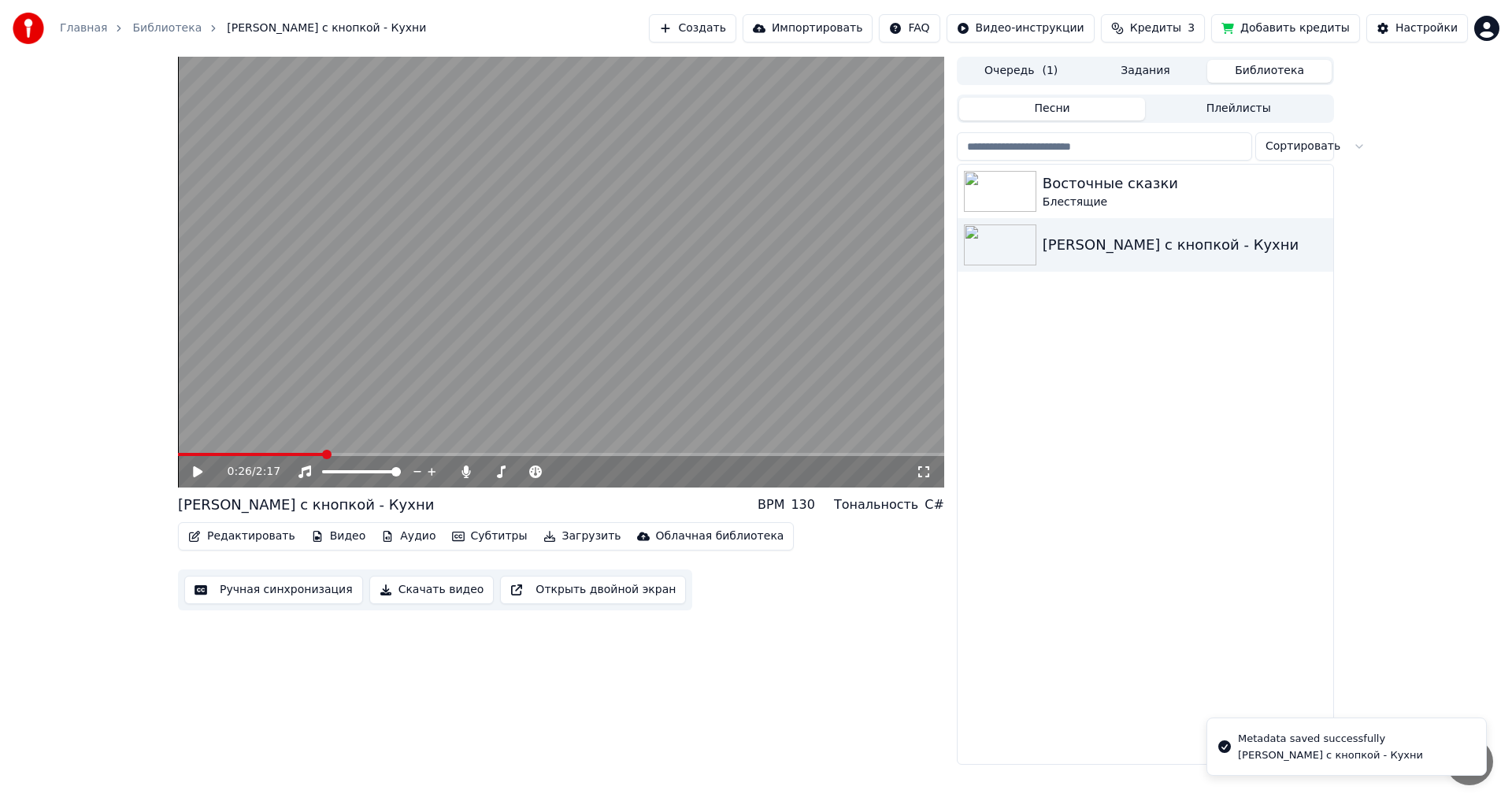
drag, startPoint x: 318, startPoint y: 458, endPoint x: 162, endPoint y: 443, distance: 156.7
click at [161, 443] on div "0:26 / 2:17 [PERSON_NAME] с кнопкой - Кухни BPM 130 Тональность C# Редактироват…" at bounding box center [756, 411] width 1512 height 708
click at [178, 454] on span at bounding box center [183, 455] width 10 height 10
click at [257, 532] on button "Редактировать" at bounding box center [241, 536] width 119 height 22
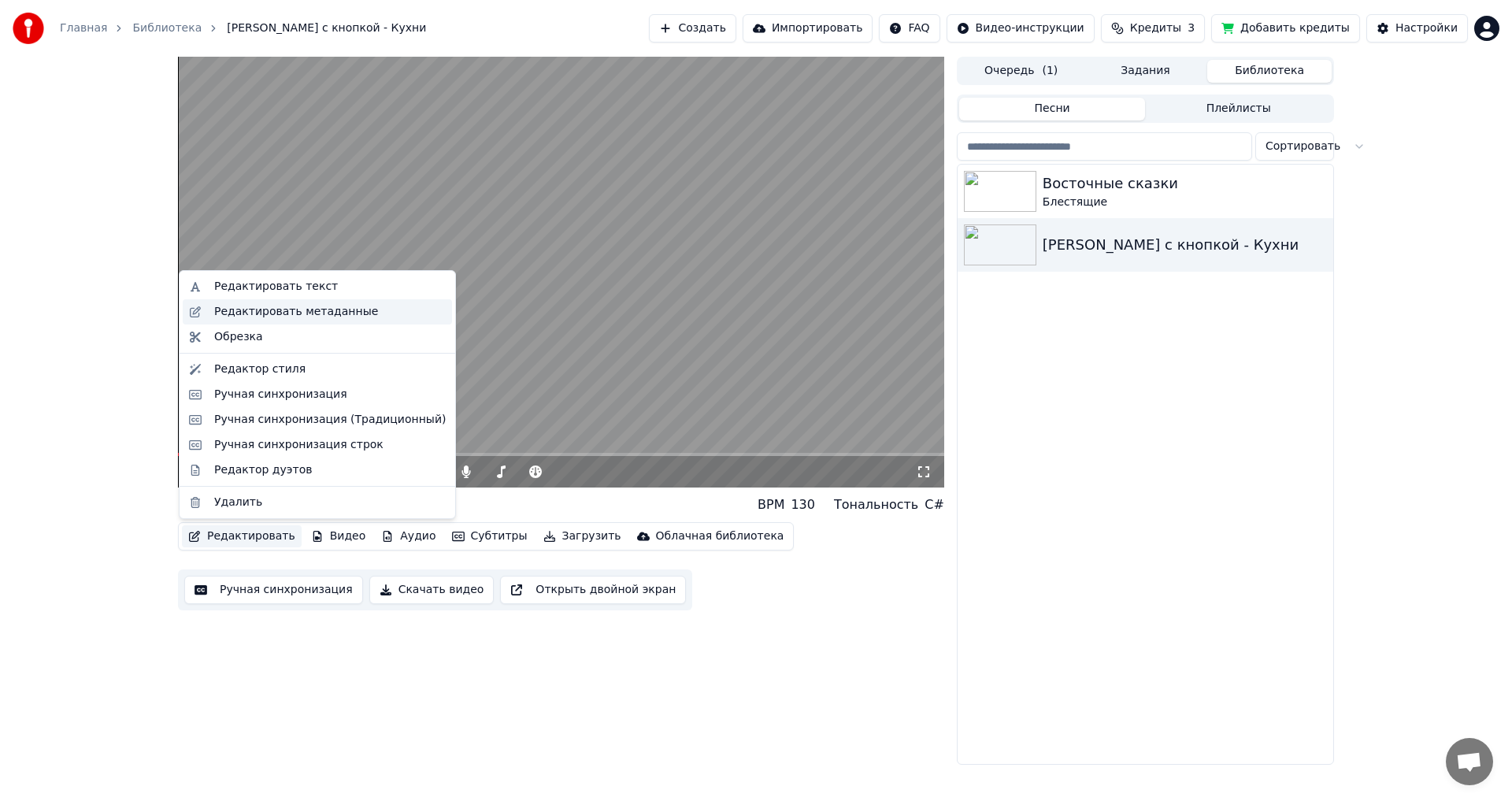
click at [344, 315] on div "Редактировать метаданные" at bounding box center [296, 311] width 164 height 15
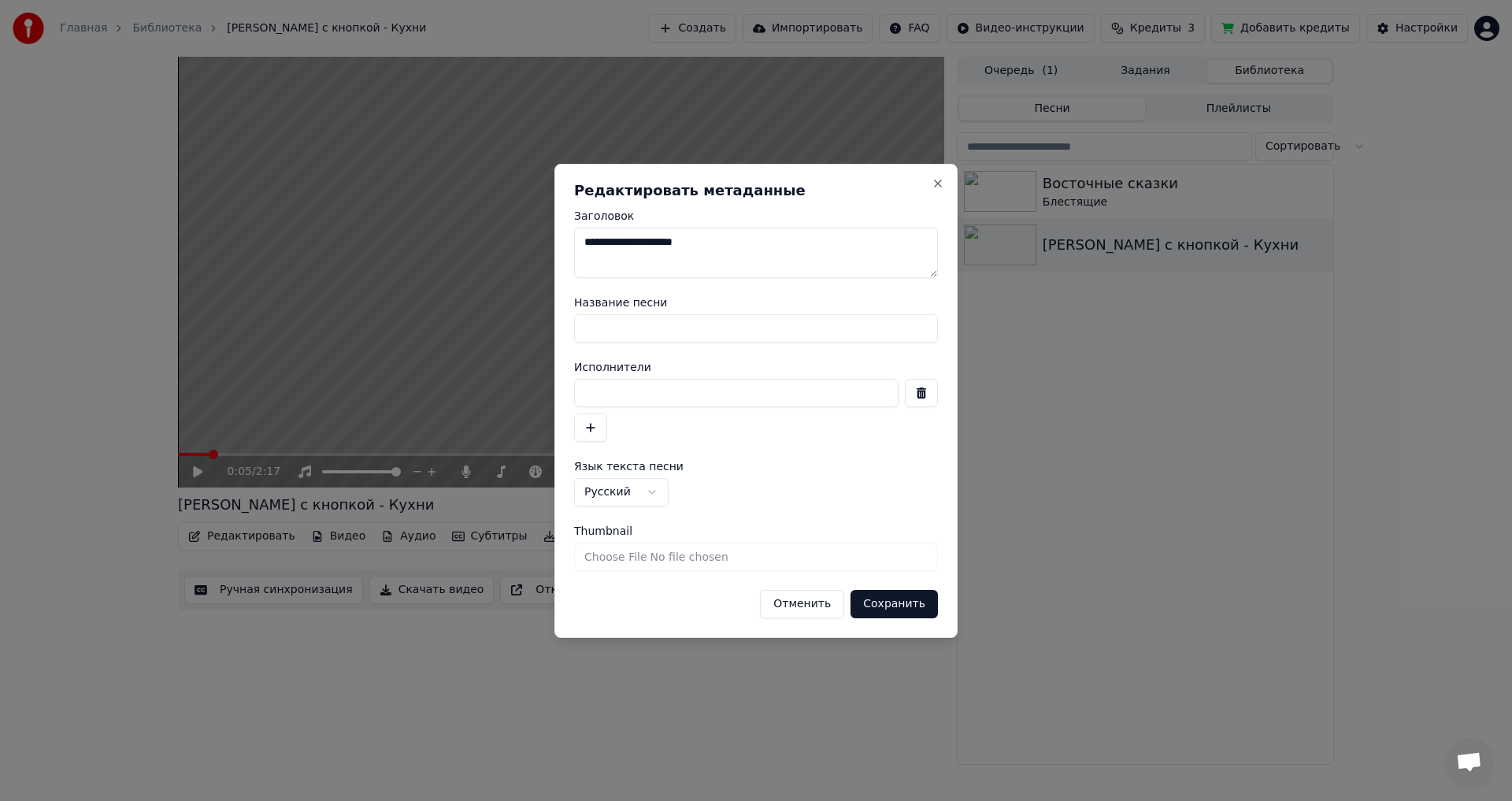
drag, startPoint x: 767, startPoint y: 243, endPoint x: 540, endPoint y: 236, distance: 227.1
click at [540, 236] on body "**********" at bounding box center [756, 400] width 1512 height 801
click at [918, 605] on button "Сохранить" at bounding box center [894, 604] width 88 height 28
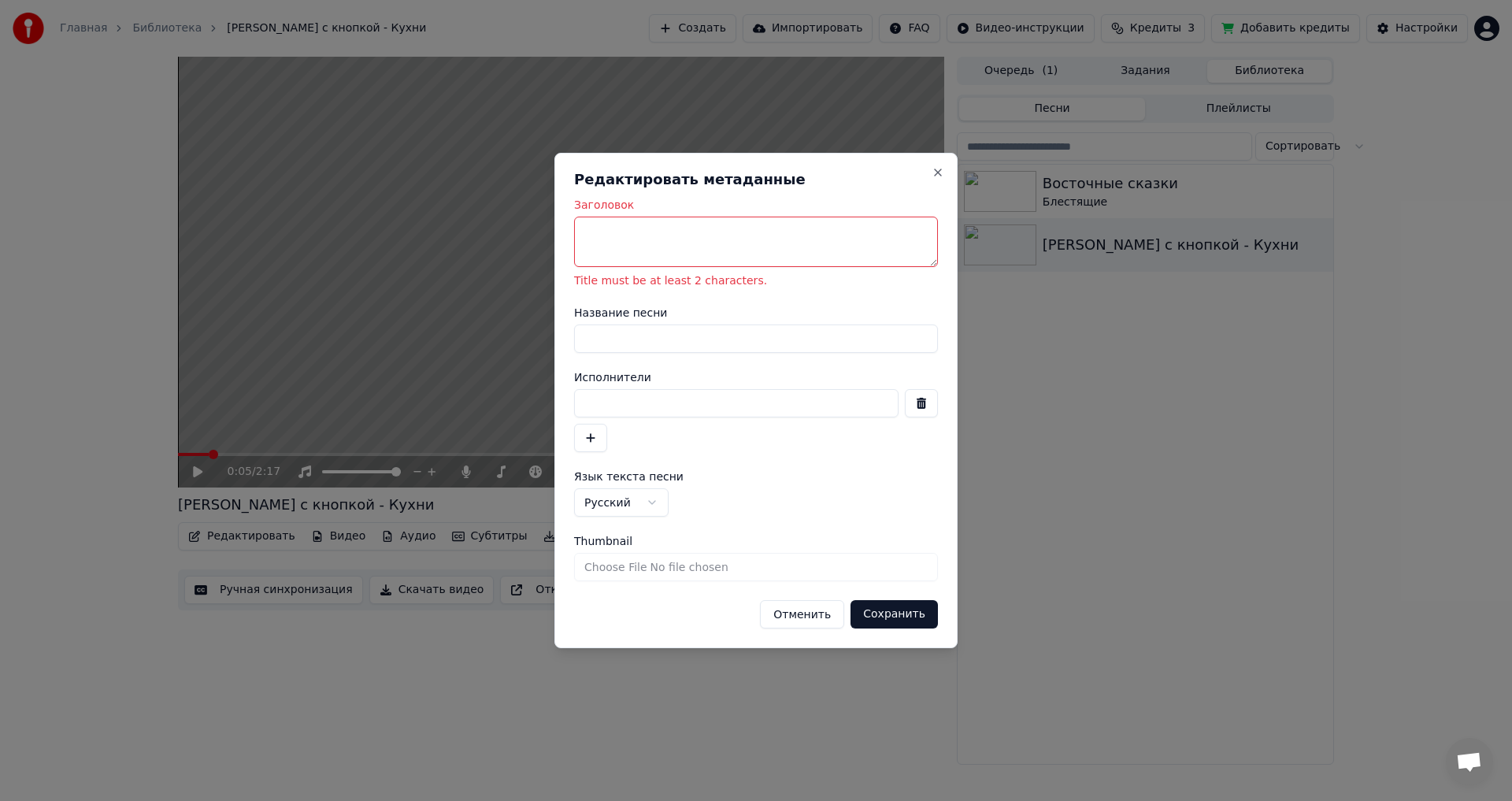
drag, startPoint x: 676, startPoint y: 236, endPoint x: 559, endPoint y: 245, distance: 117.3
click at [559, 245] on div "**********" at bounding box center [756, 400] width 403 height 496
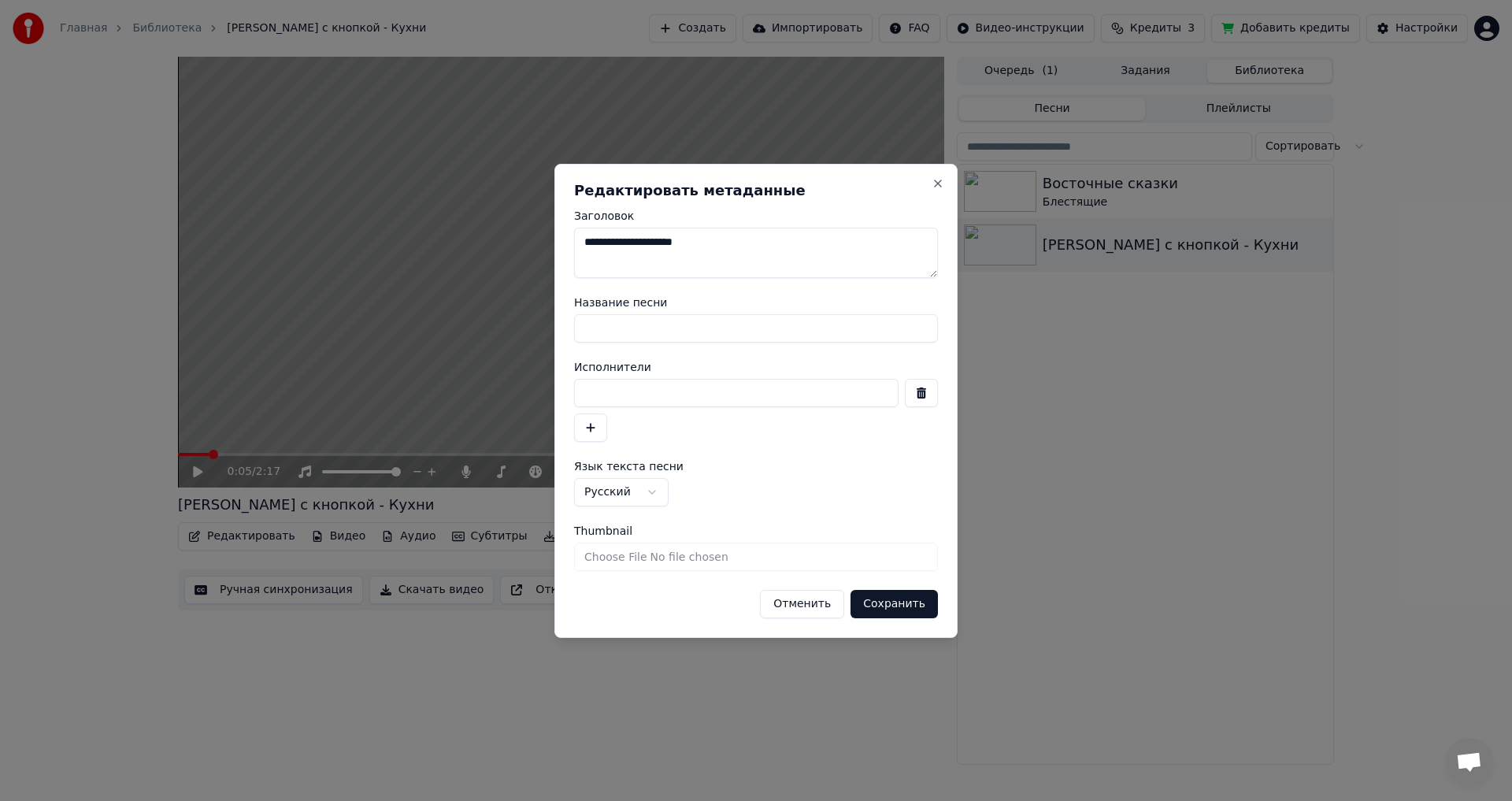
type textarea "**********"
click at [911, 602] on button "Сохранить" at bounding box center [894, 604] width 88 height 28
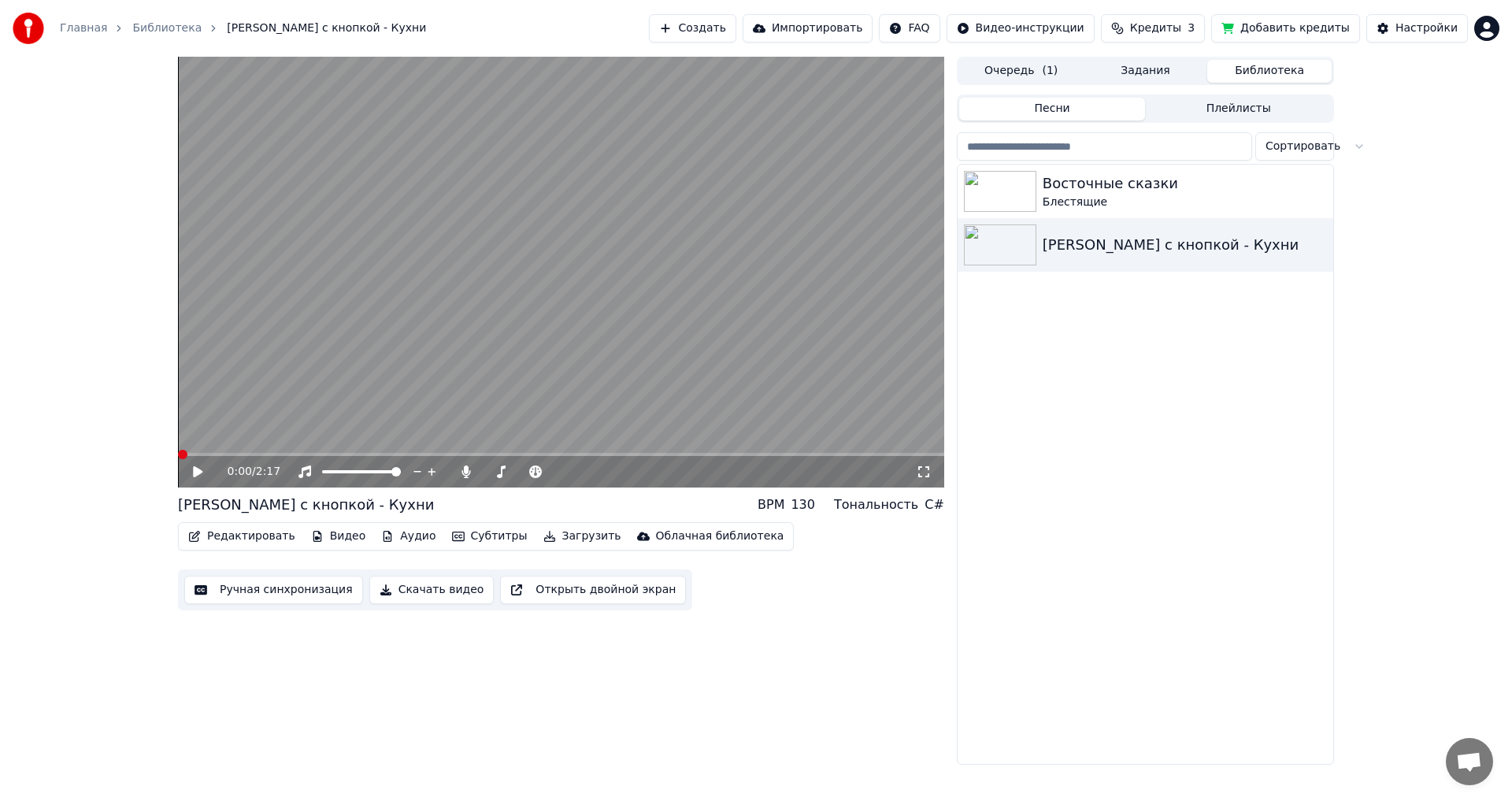
click at [178, 450] on span at bounding box center [183, 455] width 10 height 10
